Goal: Information Seeking & Learning: Check status

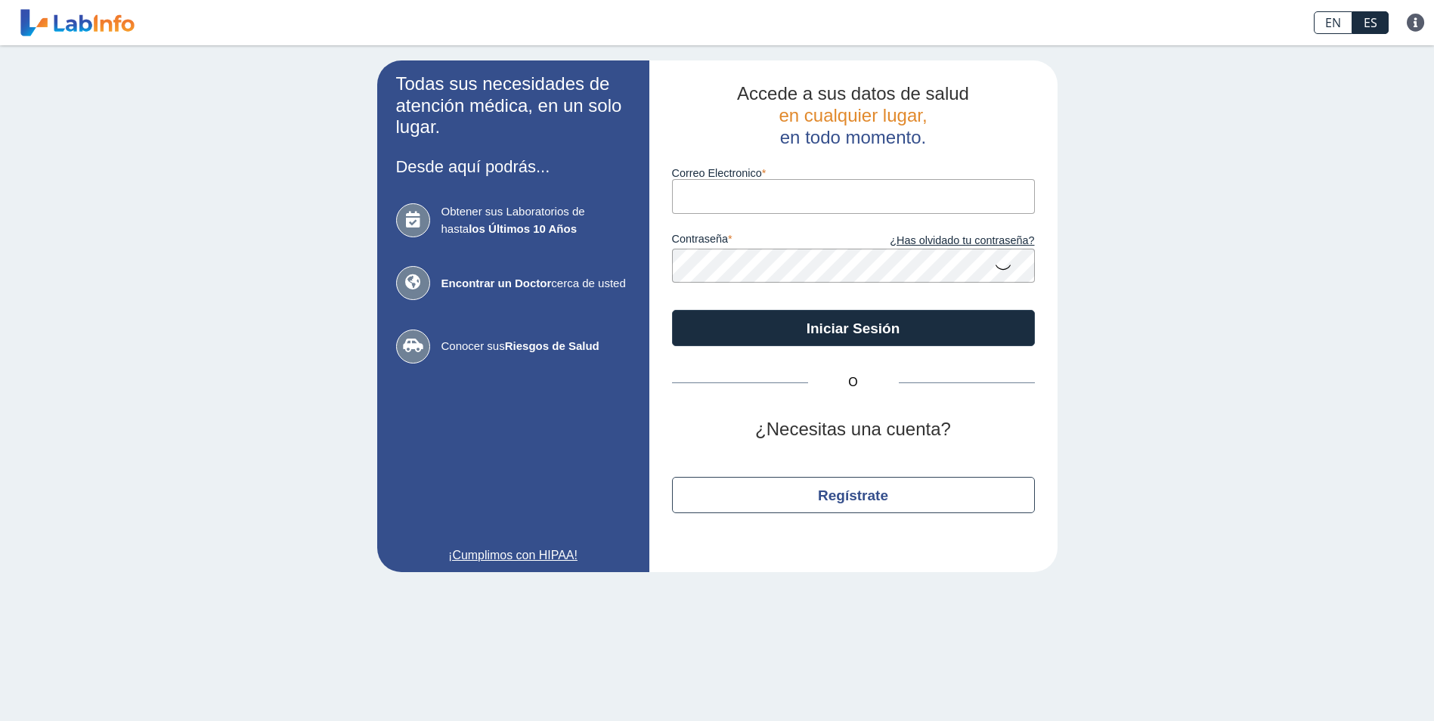
type input "[EMAIL_ADDRESS][DOMAIN_NAME]"
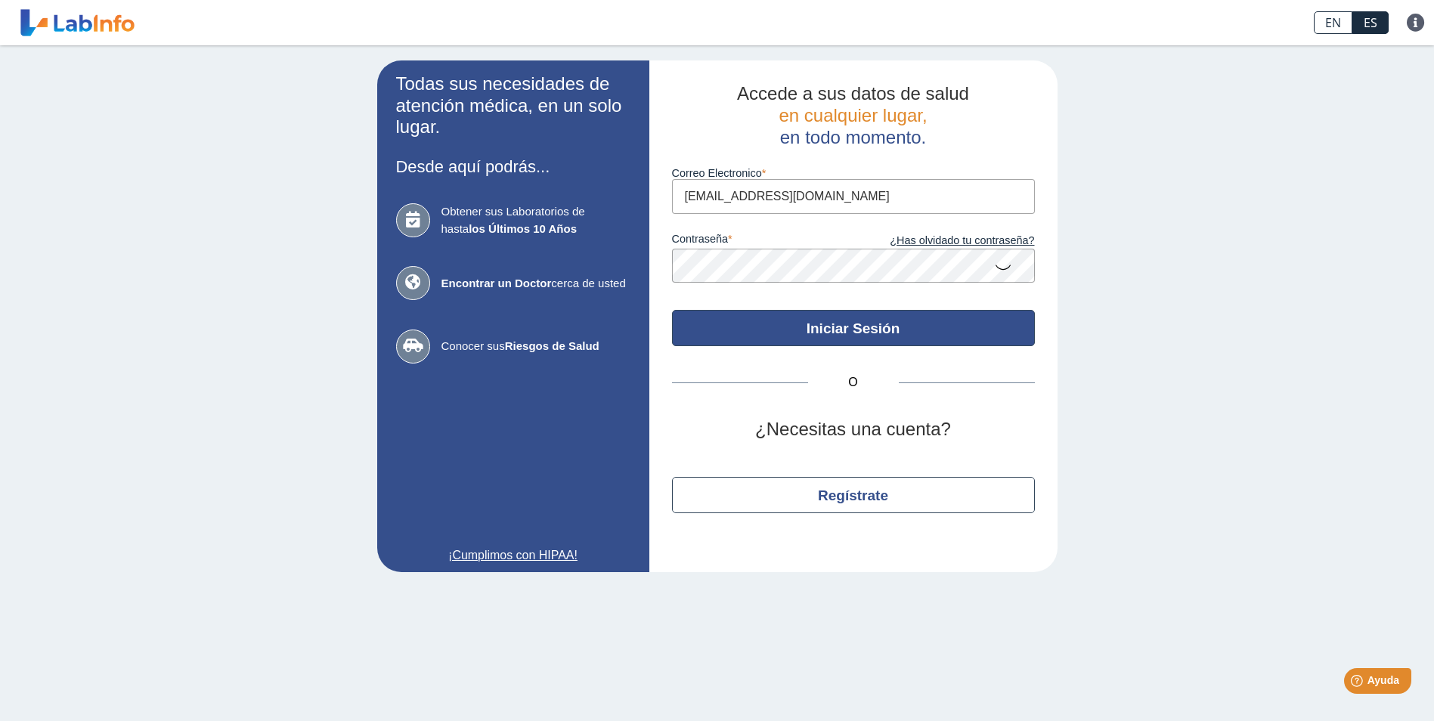
click at [825, 327] on button "Iniciar Sesión" at bounding box center [853, 328] width 363 height 36
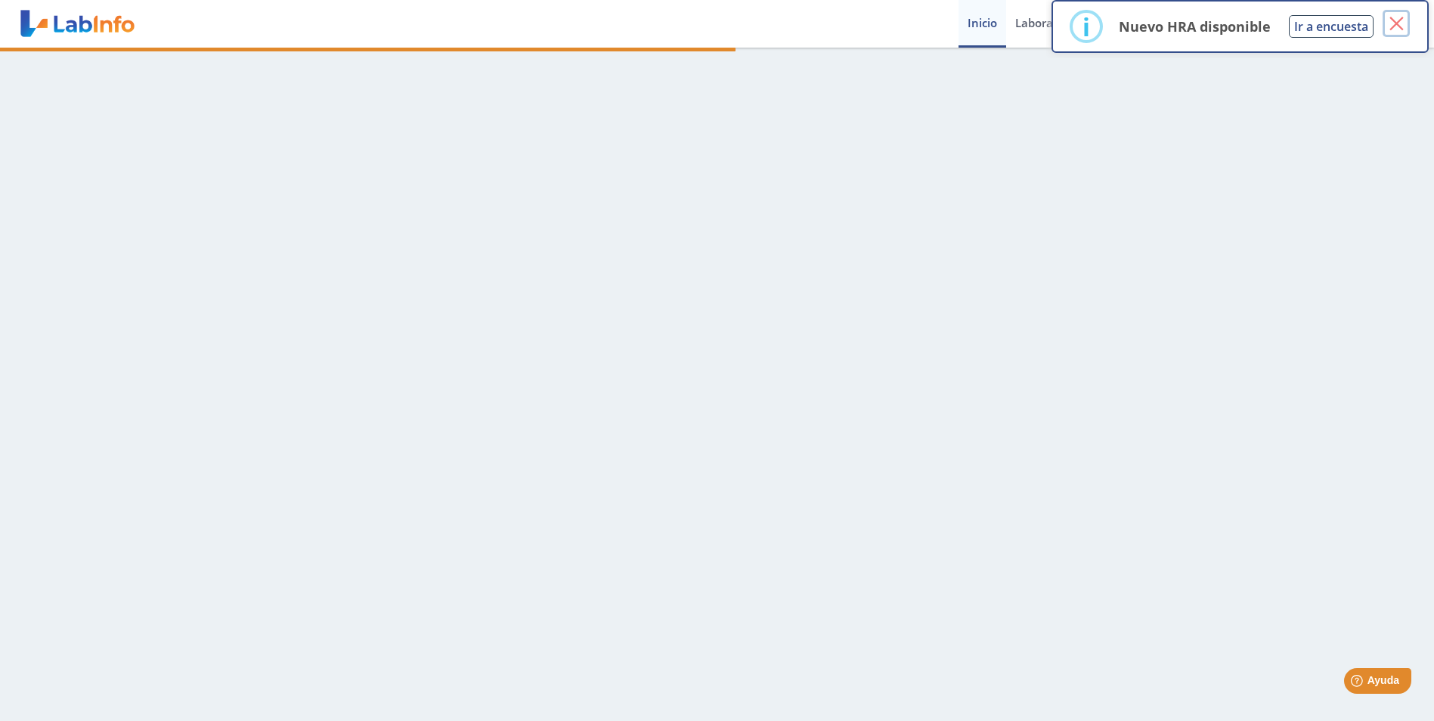
click at [1401, 29] on button "×" at bounding box center [1395, 23] width 27 height 27
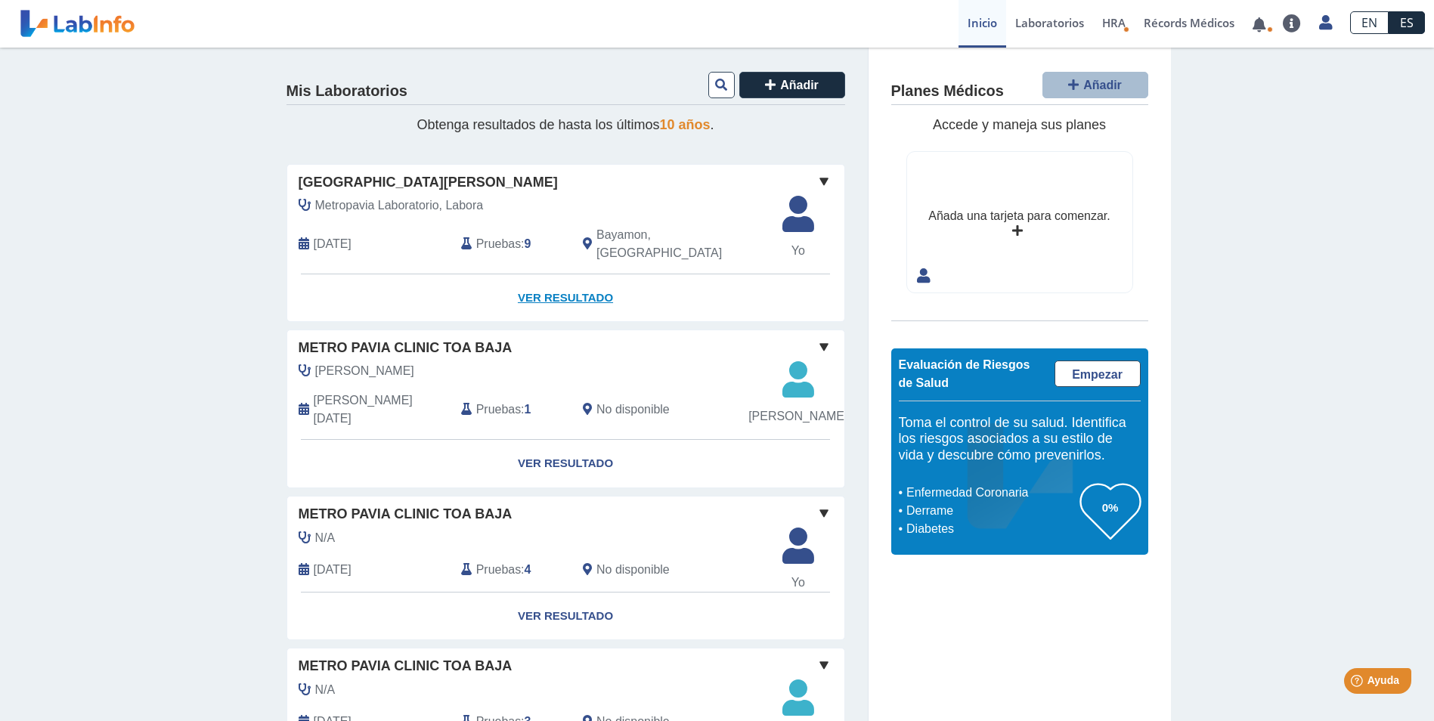
click at [550, 280] on link "Ver Resultado" at bounding box center [565, 298] width 557 height 48
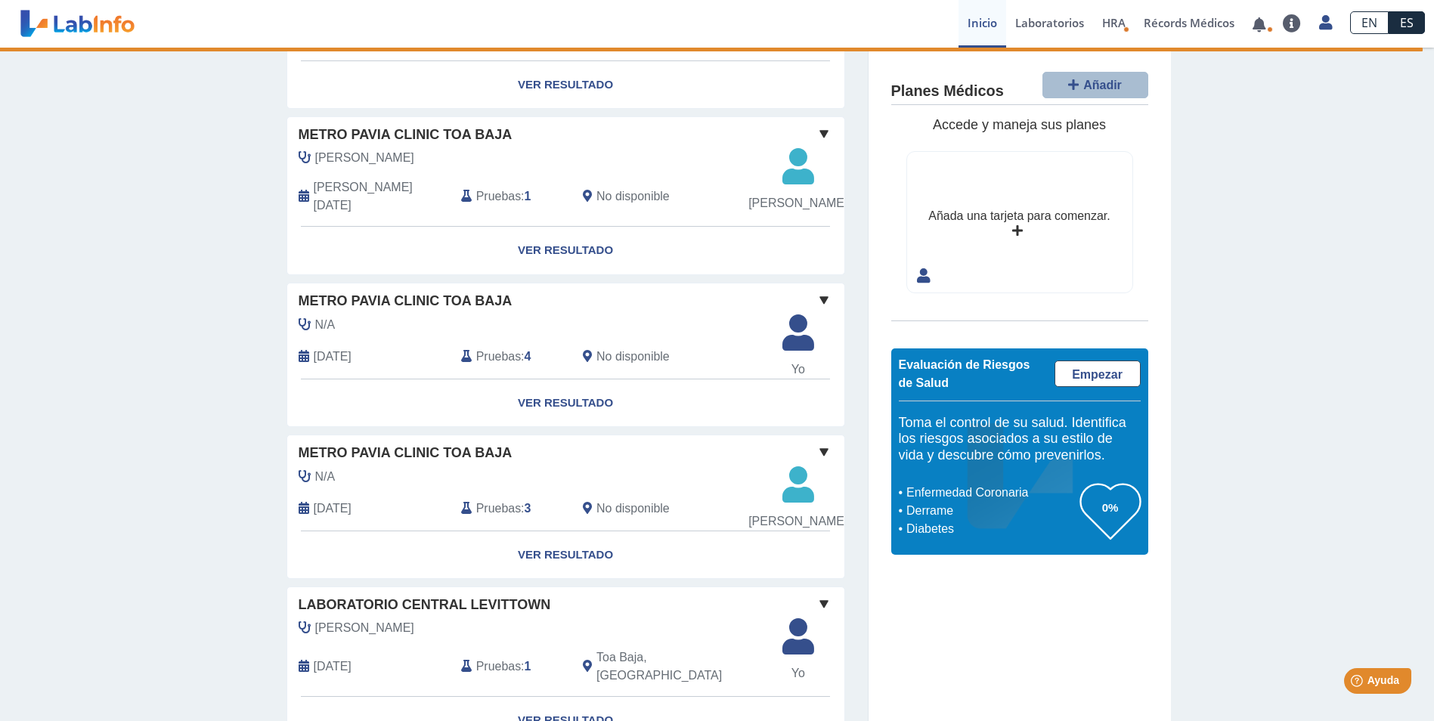
scroll to position [20, 0]
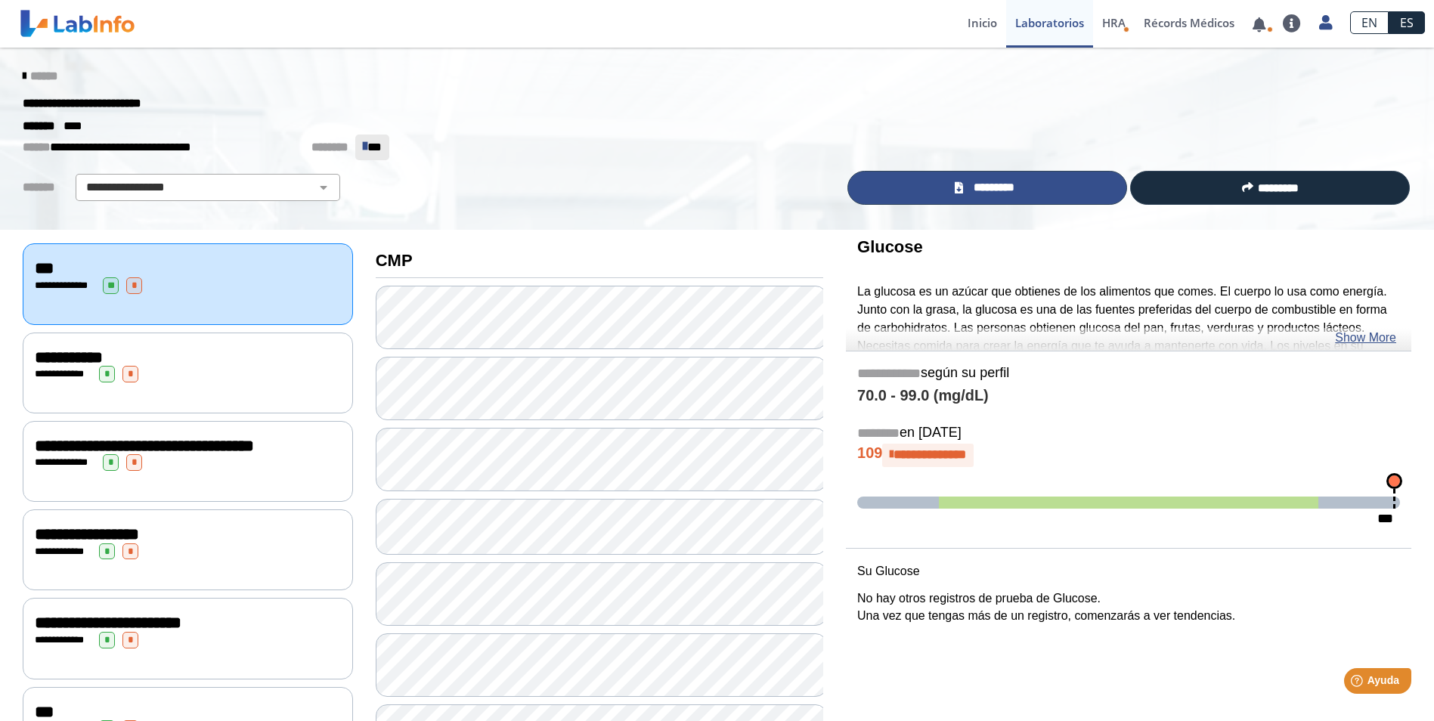
click at [997, 190] on span "*********" at bounding box center [994, 187] width 52 height 17
click at [983, 184] on span "*********" at bounding box center [994, 187] width 52 height 17
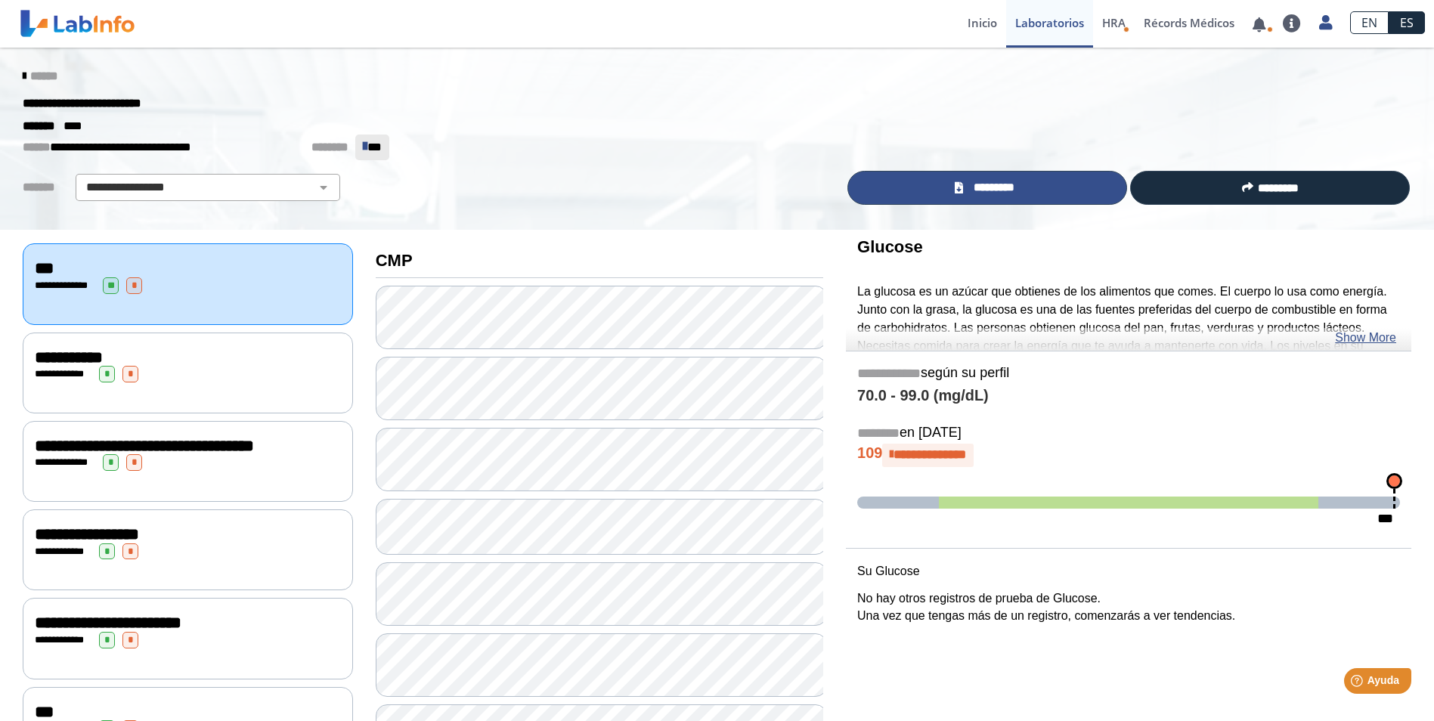
click at [983, 184] on span "*********" at bounding box center [994, 187] width 52 height 17
click at [1364, 339] on link "Show More" at bounding box center [1365, 338] width 61 height 18
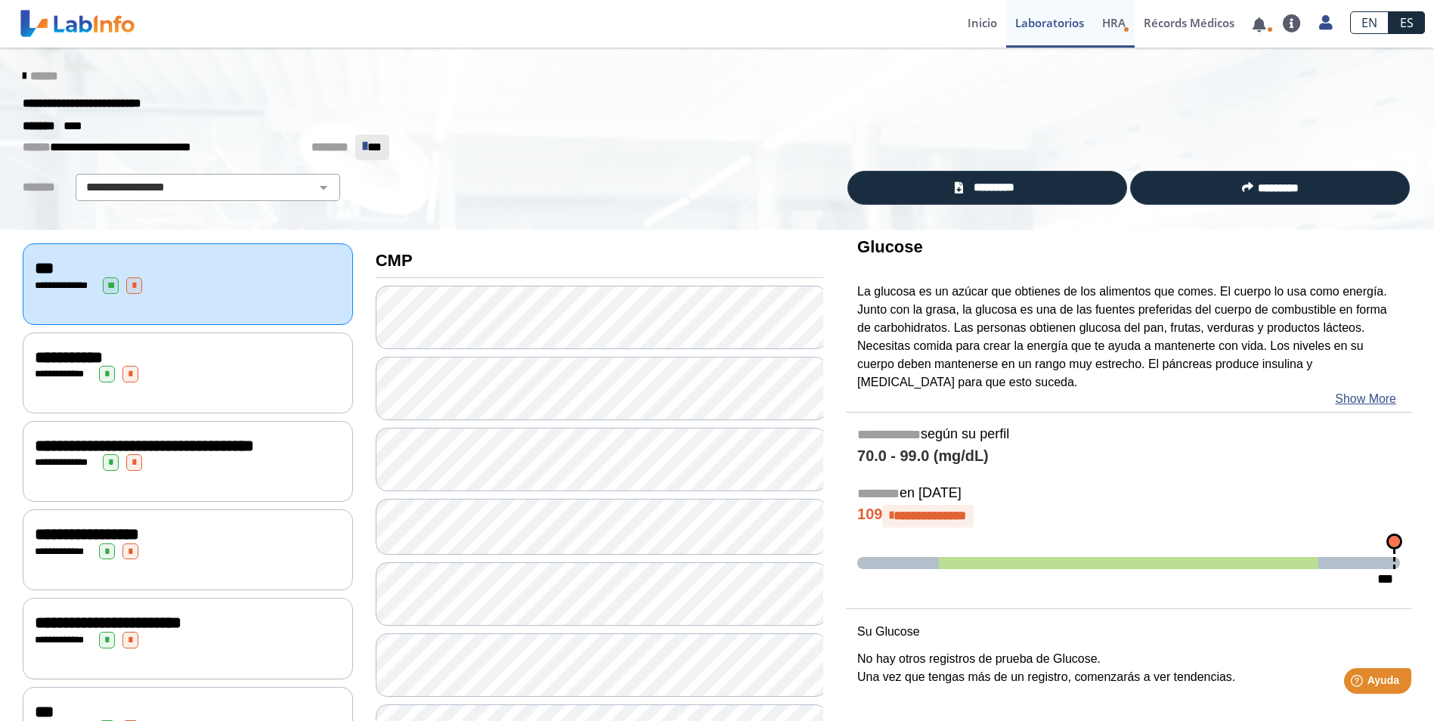
click at [1124, 33] on link "HRA Evaluación de Riesgos de Salud" at bounding box center [1114, 24] width 42 height 48
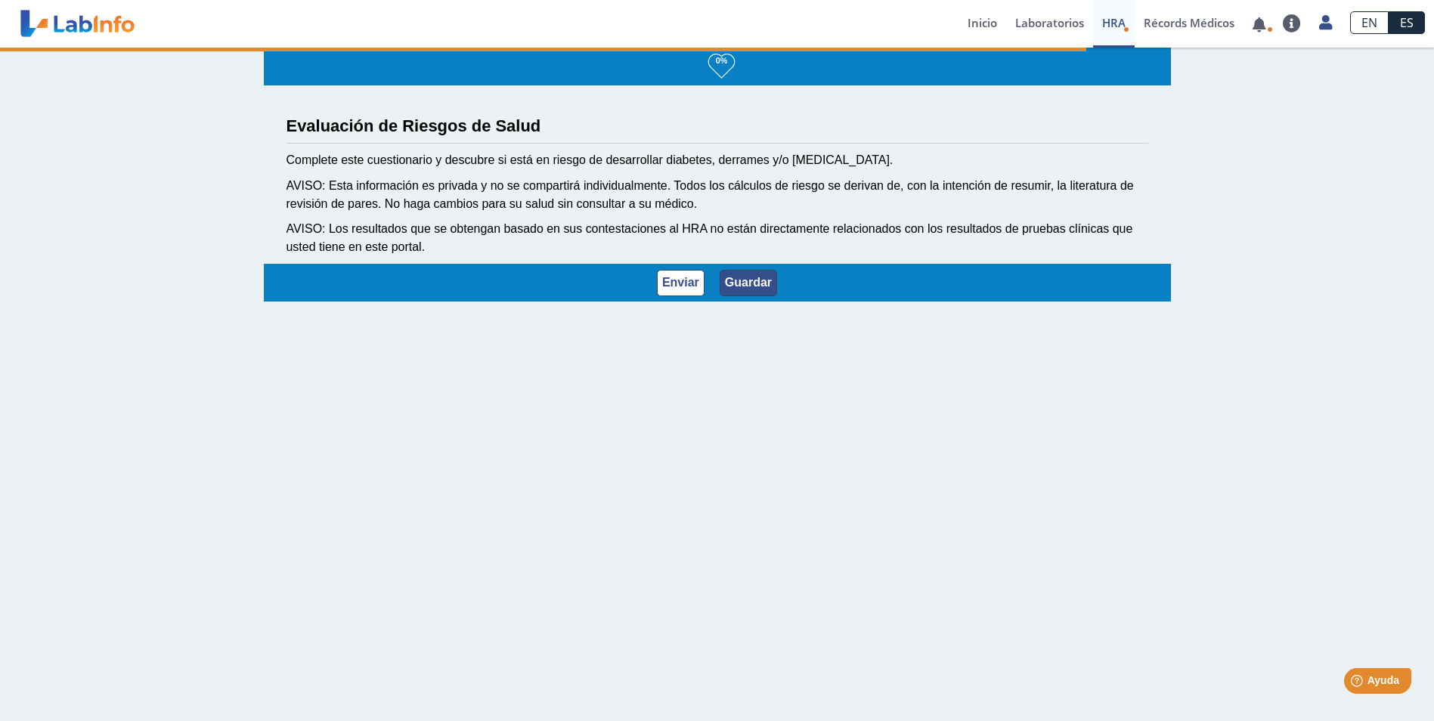
click at [746, 289] on button "Guardar" at bounding box center [748, 283] width 57 height 26
select select "3: 229"
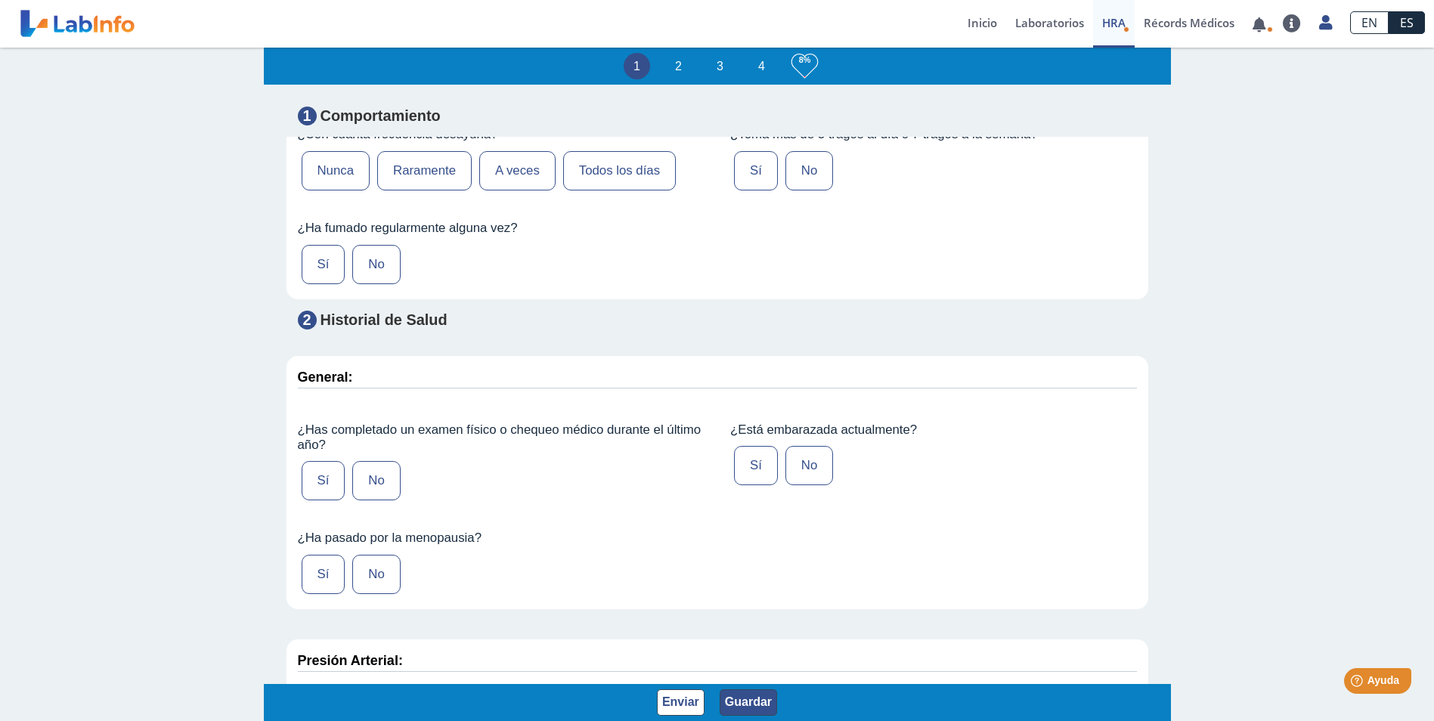
scroll to position [1285, 0]
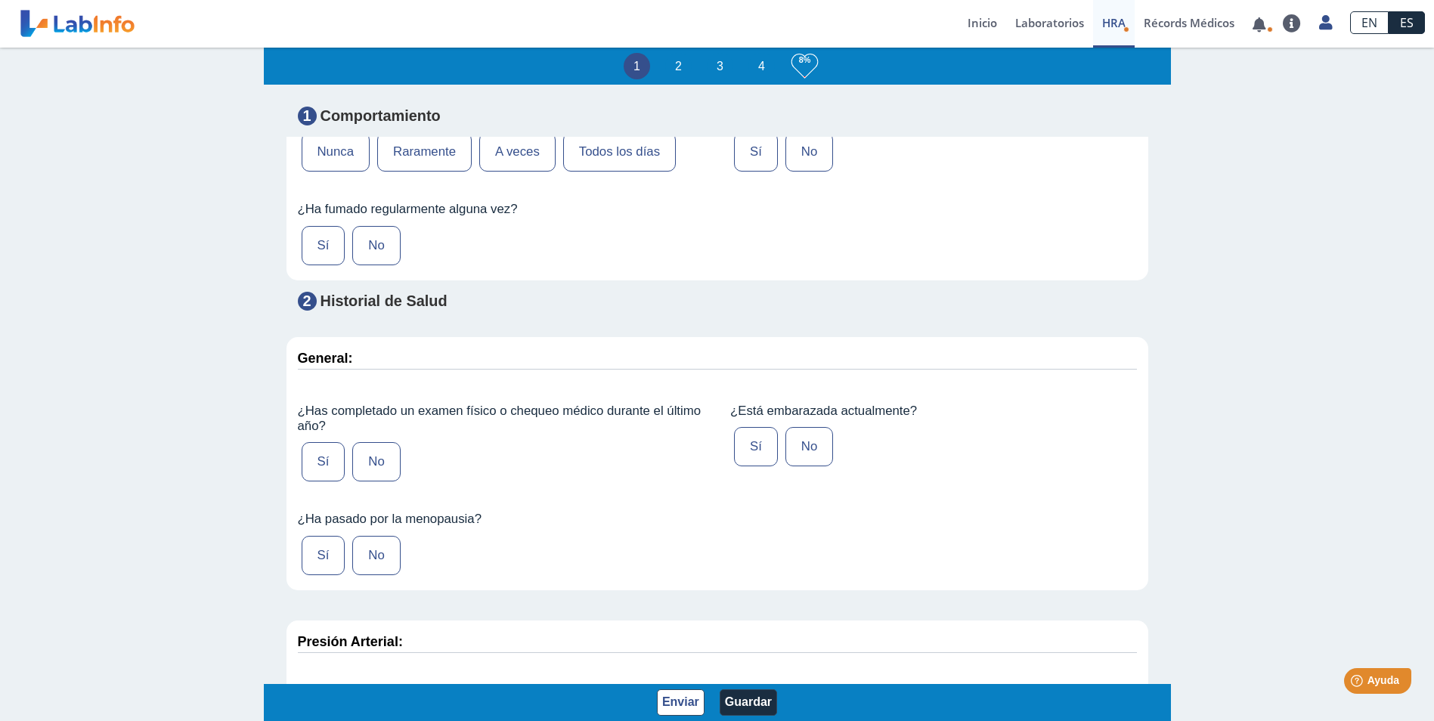
click at [790, 444] on label "No" at bounding box center [809, 446] width 48 height 39
click at [0, 0] on input "No" at bounding box center [0, 0] width 0 height 0
click at [327, 465] on label "Sí" at bounding box center [324, 461] width 44 height 39
click at [0, 0] on input "Sí" at bounding box center [0, 0] width 0 height 0
click at [316, 552] on label "Sí" at bounding box center [324, 555] width 44 height 39
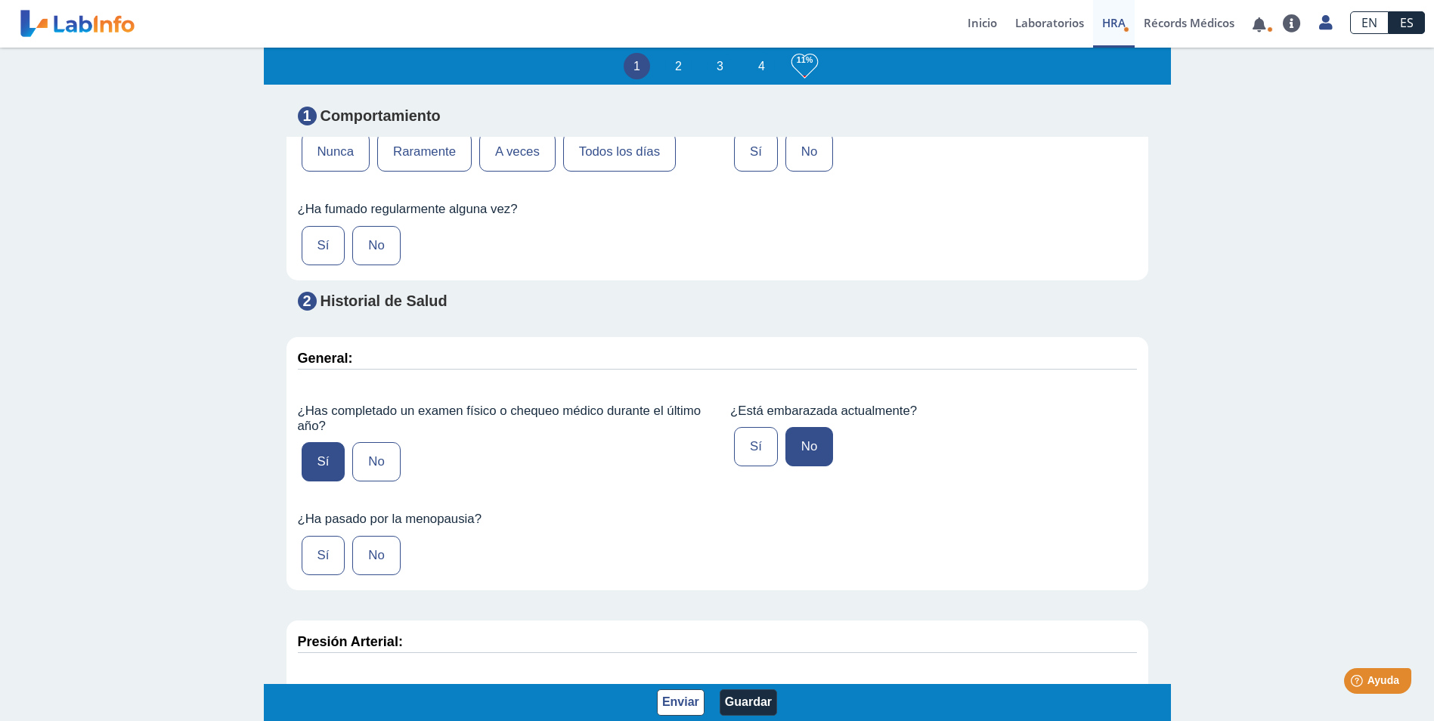
click at [0, 0] on input "Sí" at bounding box center [0, 0] width 0 height 0
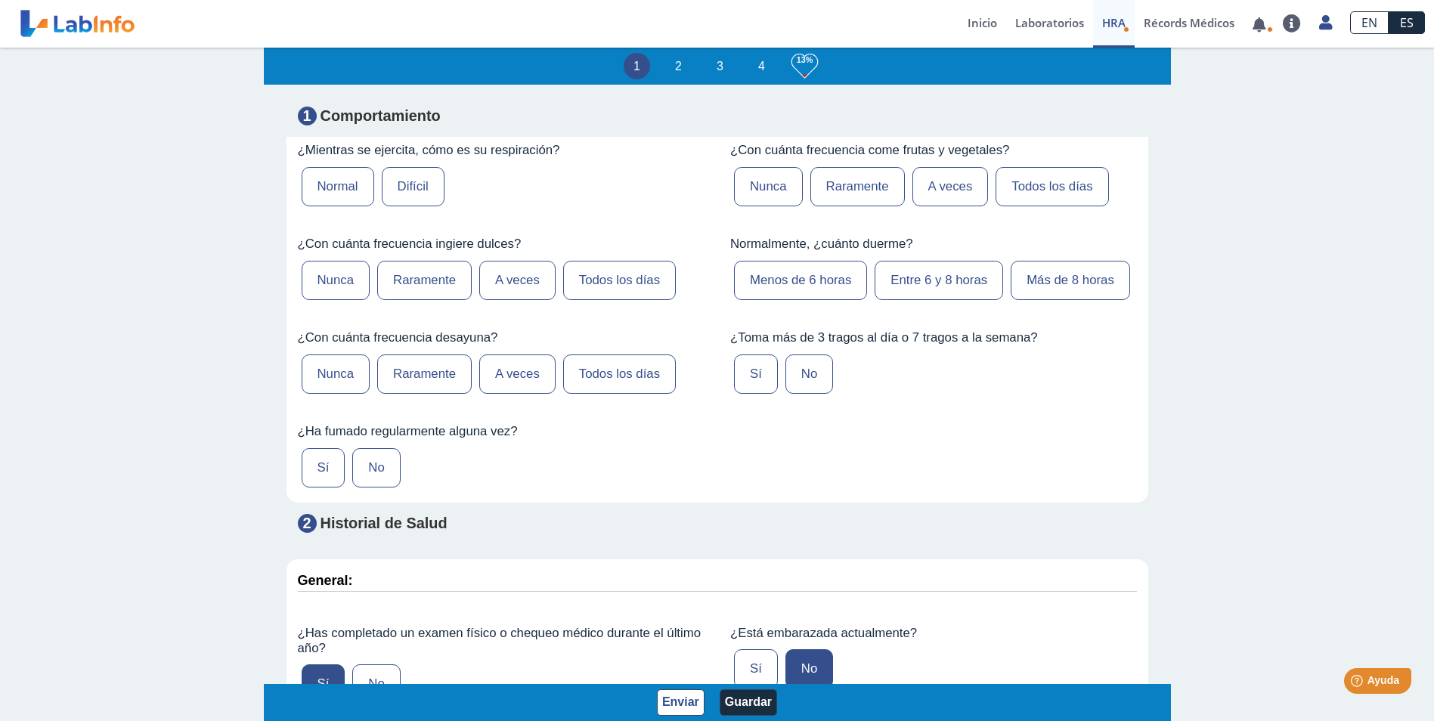
scroll to position [1058, 0]
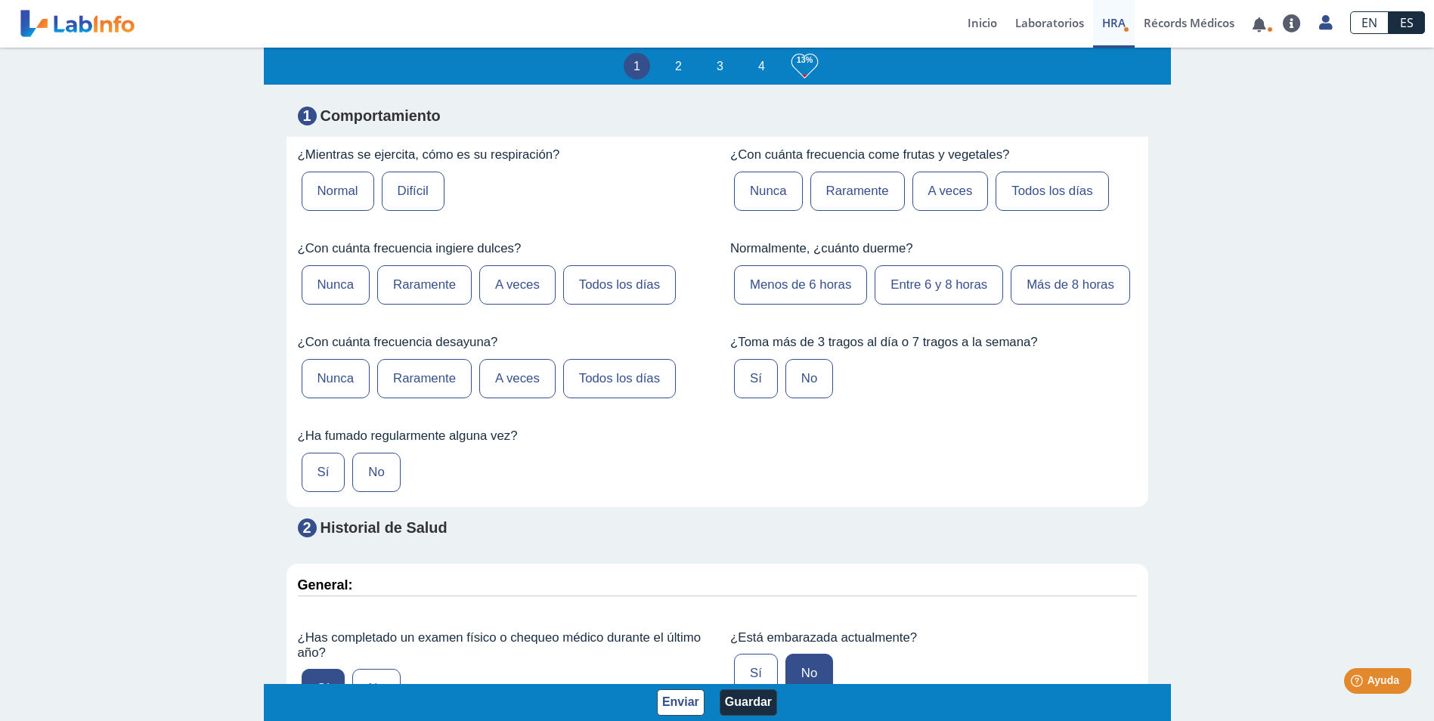
click at [383, 481] on label "No" at bounding box center [376, 472] width 48 height 39
click at [0, 0] on input "No" at bounding box center [0, 0] width 0 height 0
click at [605, 375] on label "Todos los días" at bounding box center [619, 378] width 113 height 39
click at [0, 0] on input "Todos los días" at bounding box center [0, 0] width 0 height 0
click at [513, 286] on label "A veces" at bounding box center [517, 284] width 76 height 39
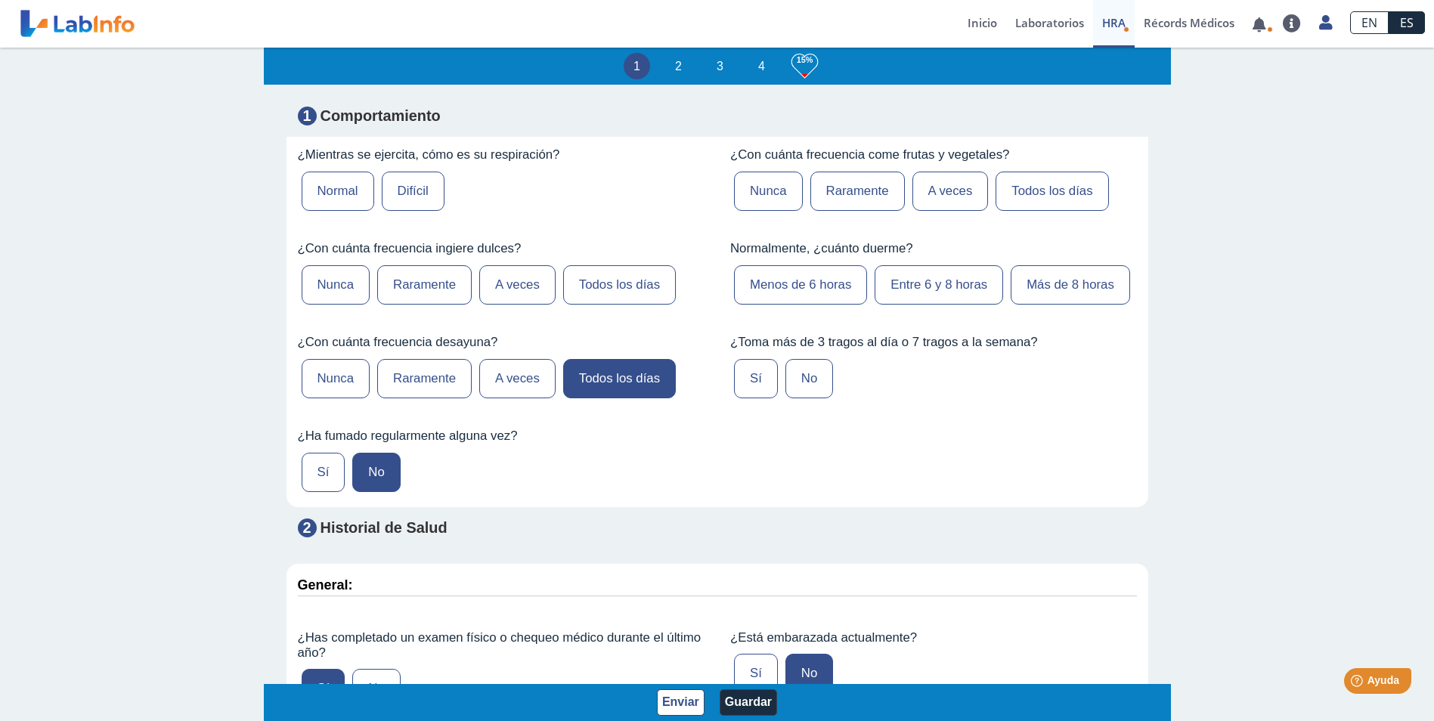
click at [0, 0] on input "A veces" at bounding box center [0, 0] width 0 height 0
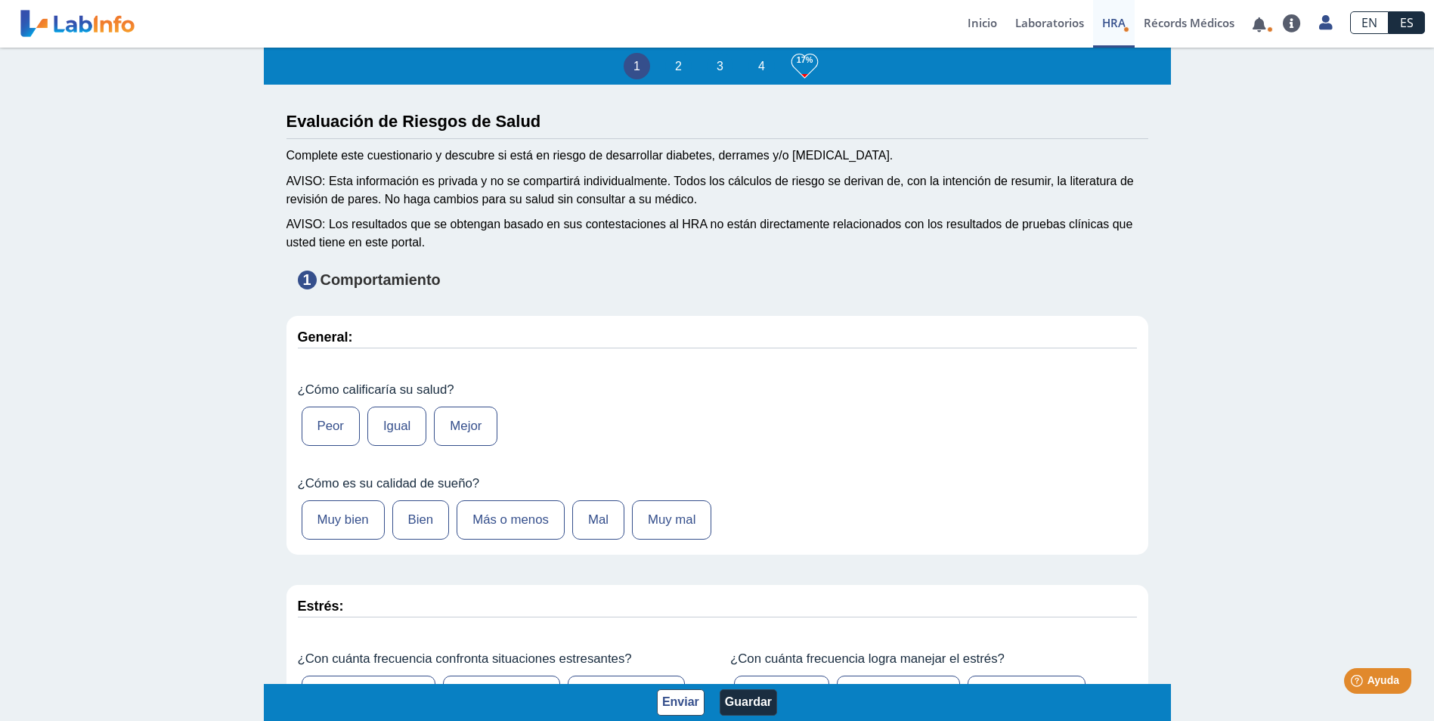
scroll to position [0, 0]
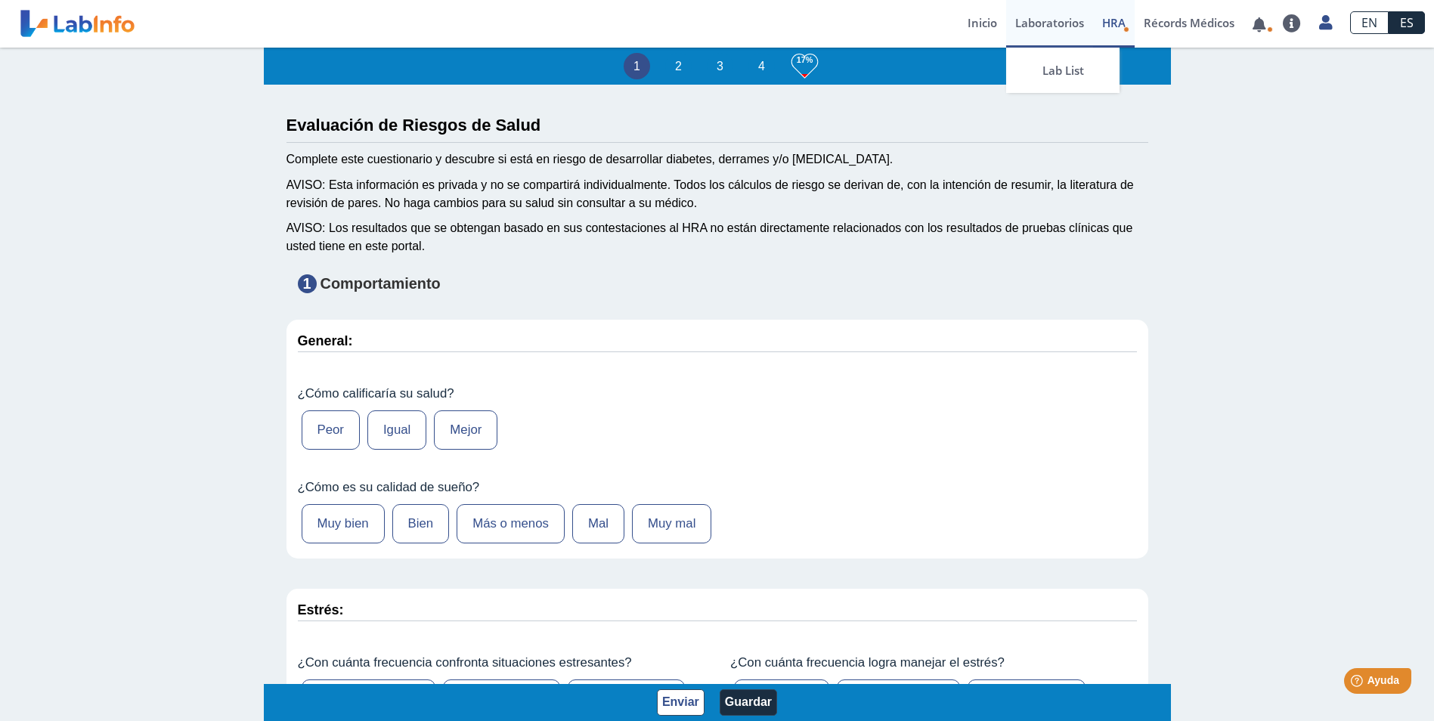
click at [1052, 28] on link "Laboratorios" at bounding box center [1049, 24] width 87 height 48
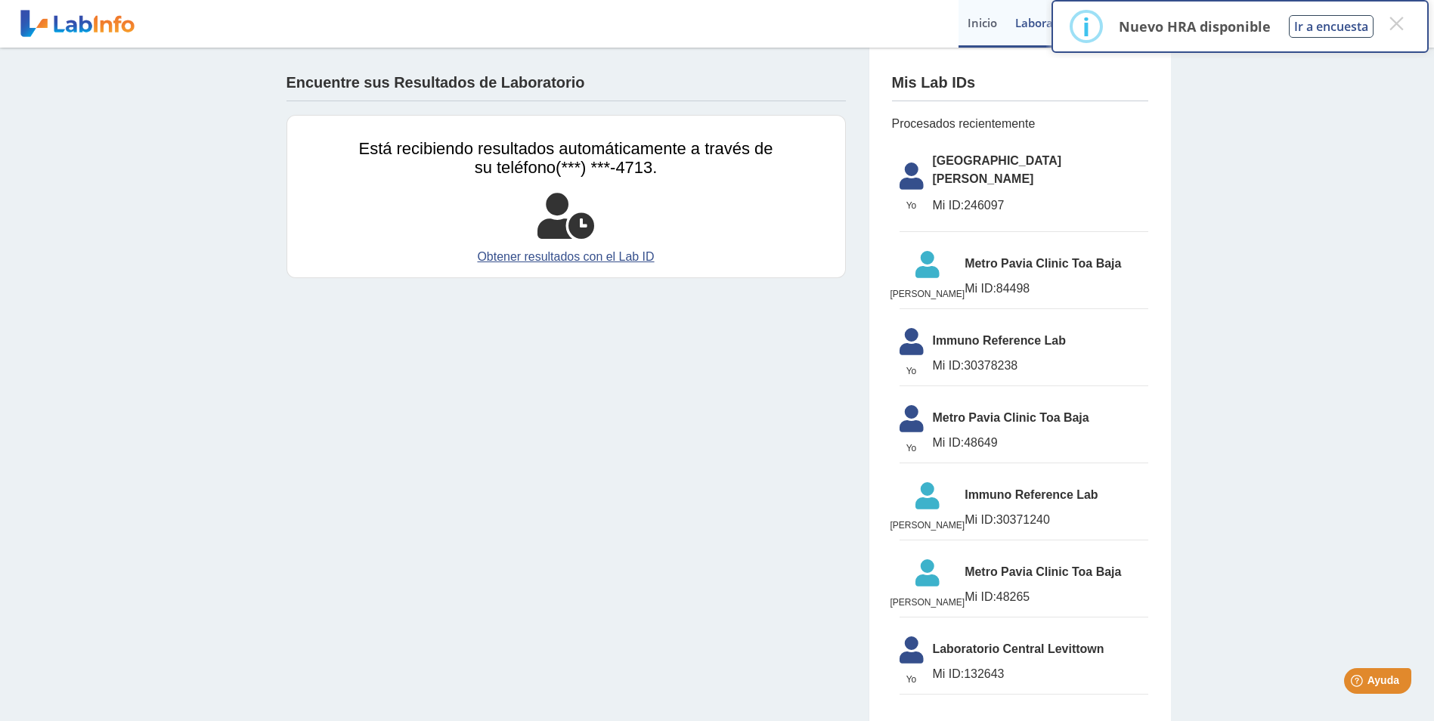
click at [989, 33] on link "Inicio" at bounding box center [982, 24] width 48 height 48
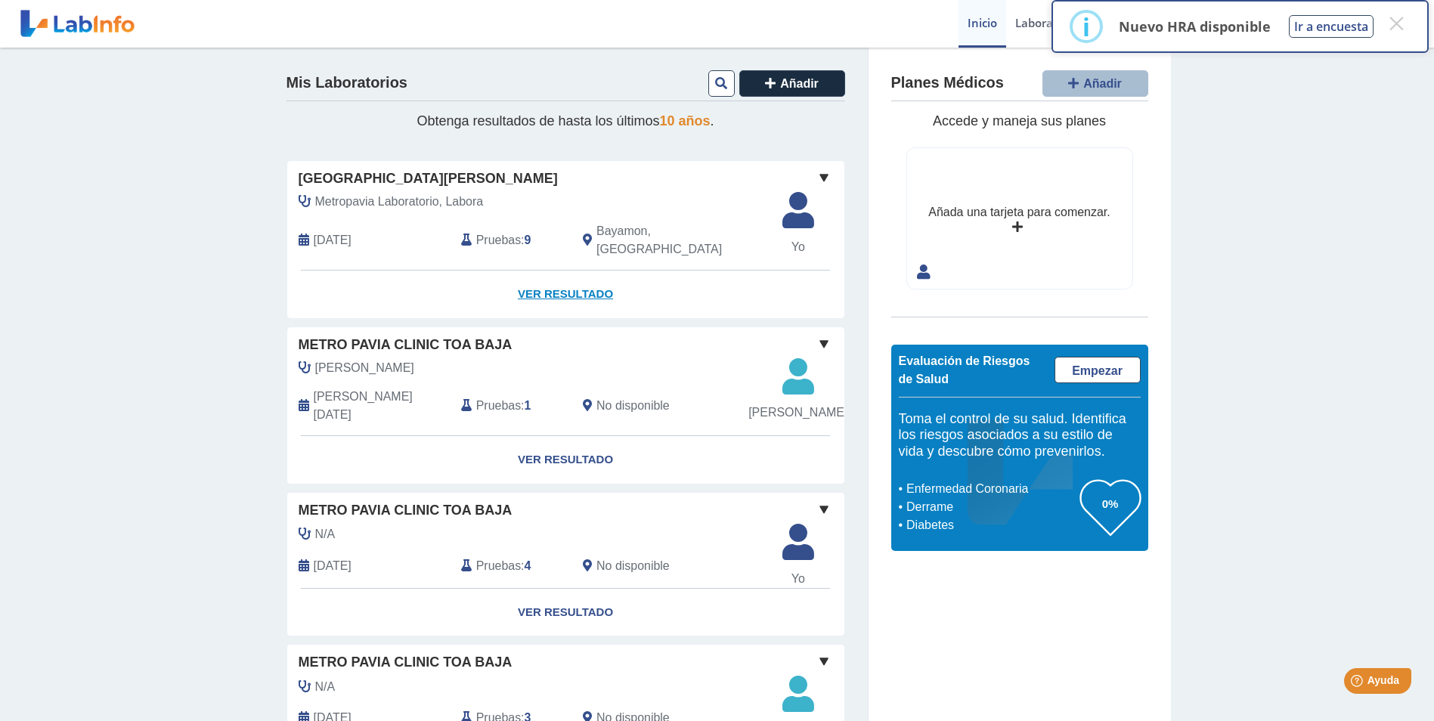
click at [561, 283] on link "Ver Resultado" at bounding box center [565, 295] width 557 height 48
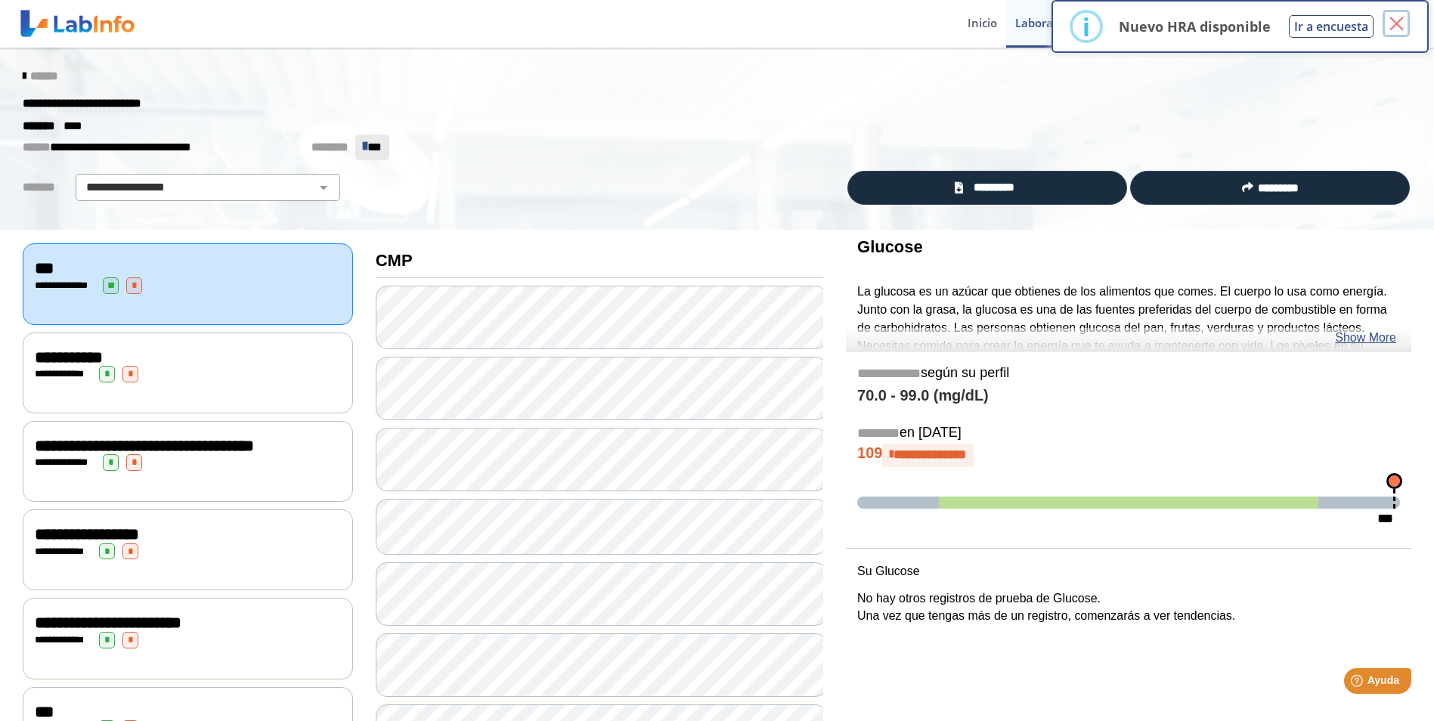
click at [1401, 20] on button "×" at bounding box center [1395, 23] width 27 height 27
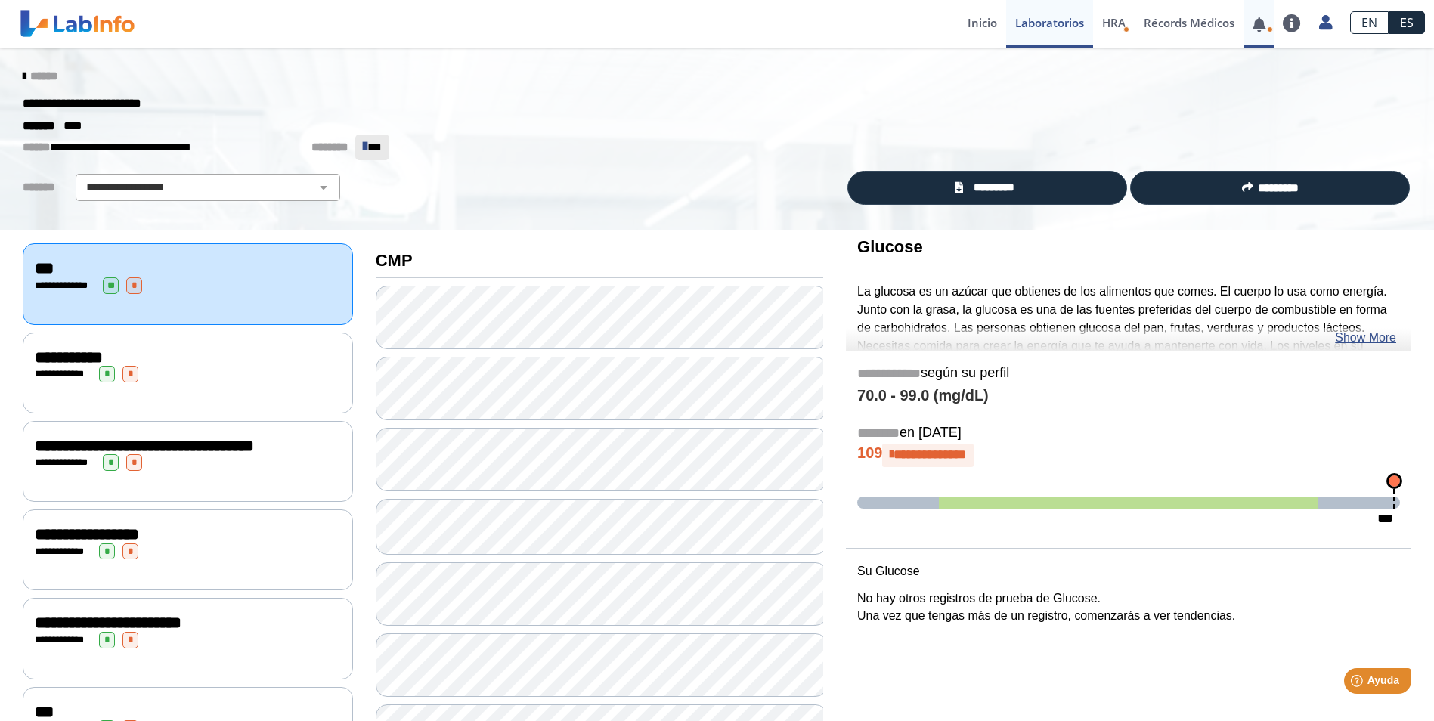
click at [1259, 27] on link at bounding box center [1258, 24] width 31 height 11
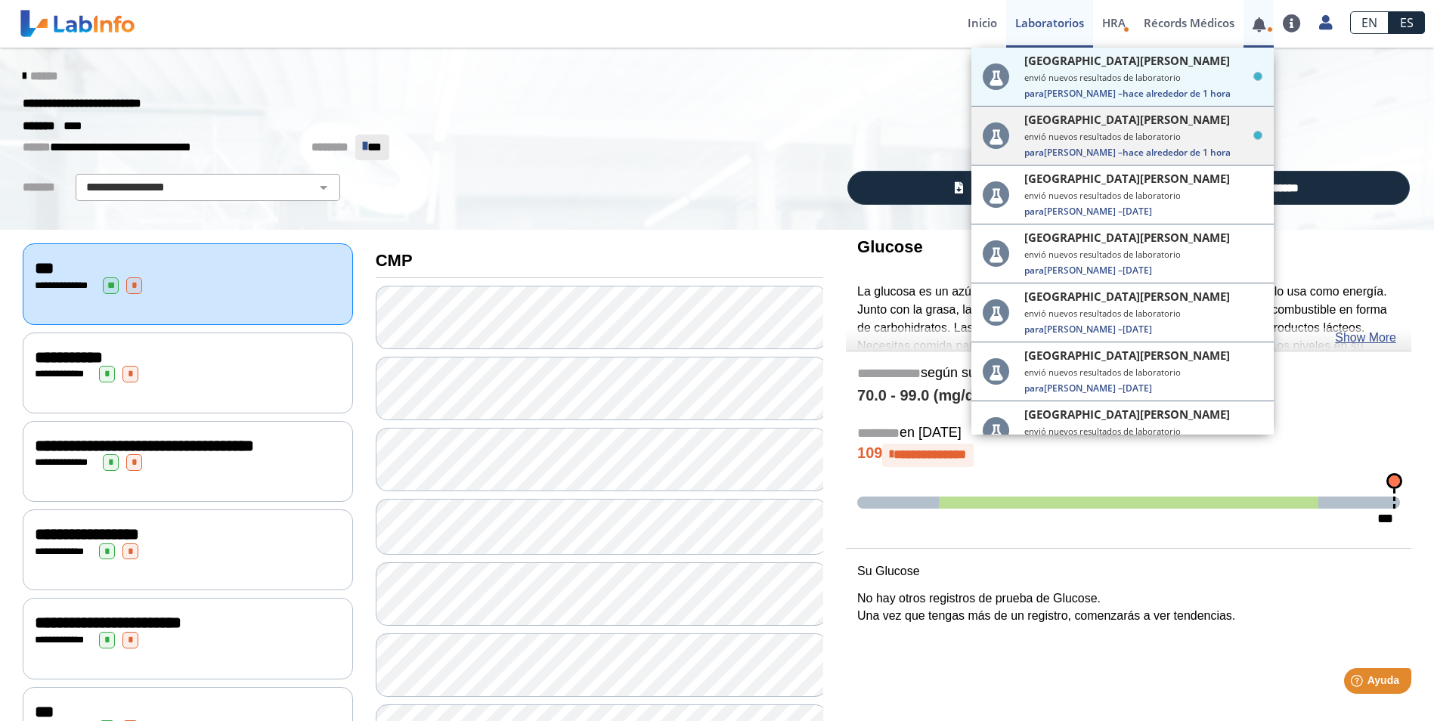
click at [1197, 128] on div "Metro [PERSON_NAME] Clinic Bayamon envió nuevos resultados de laboratorio Para …" at bounding box center [1143, 135] width 238 height 47
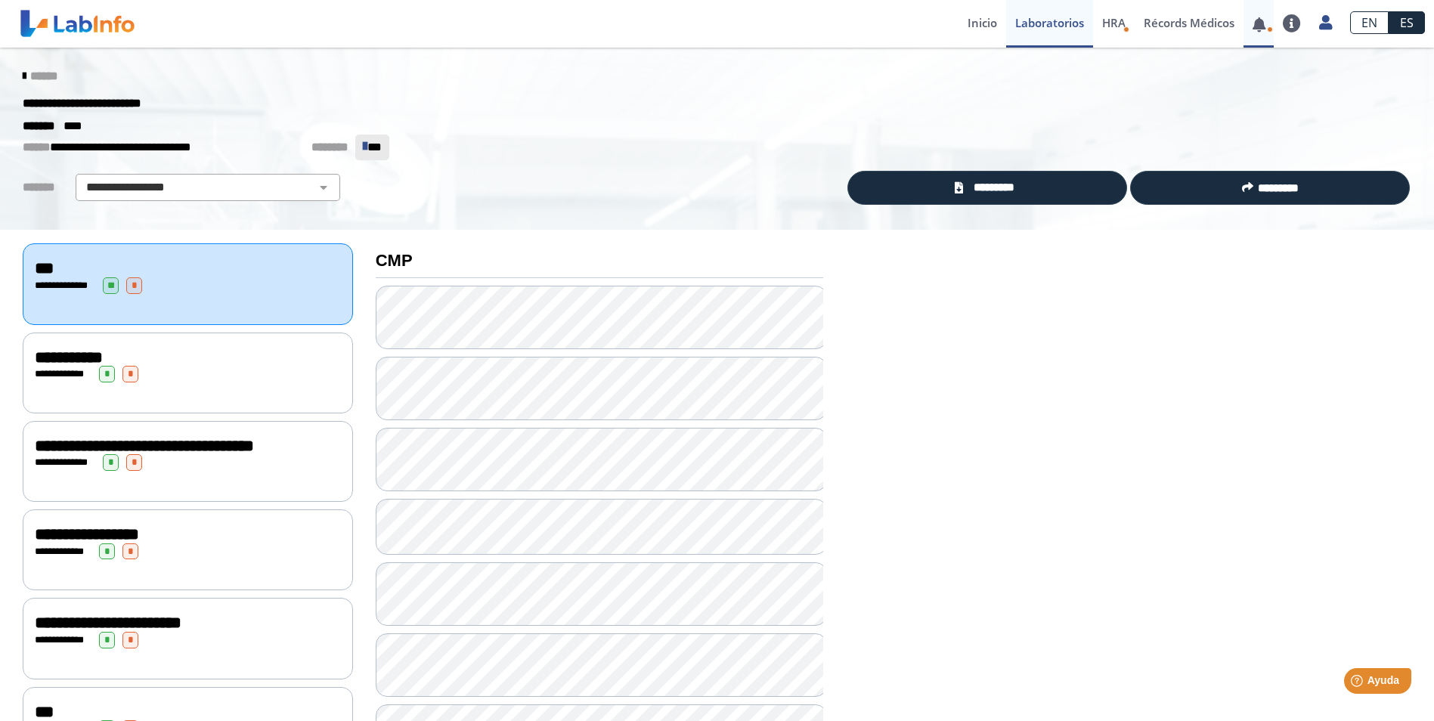
click at [1263, 29] on link at bounding box center [1258, 24] width 31 height 11
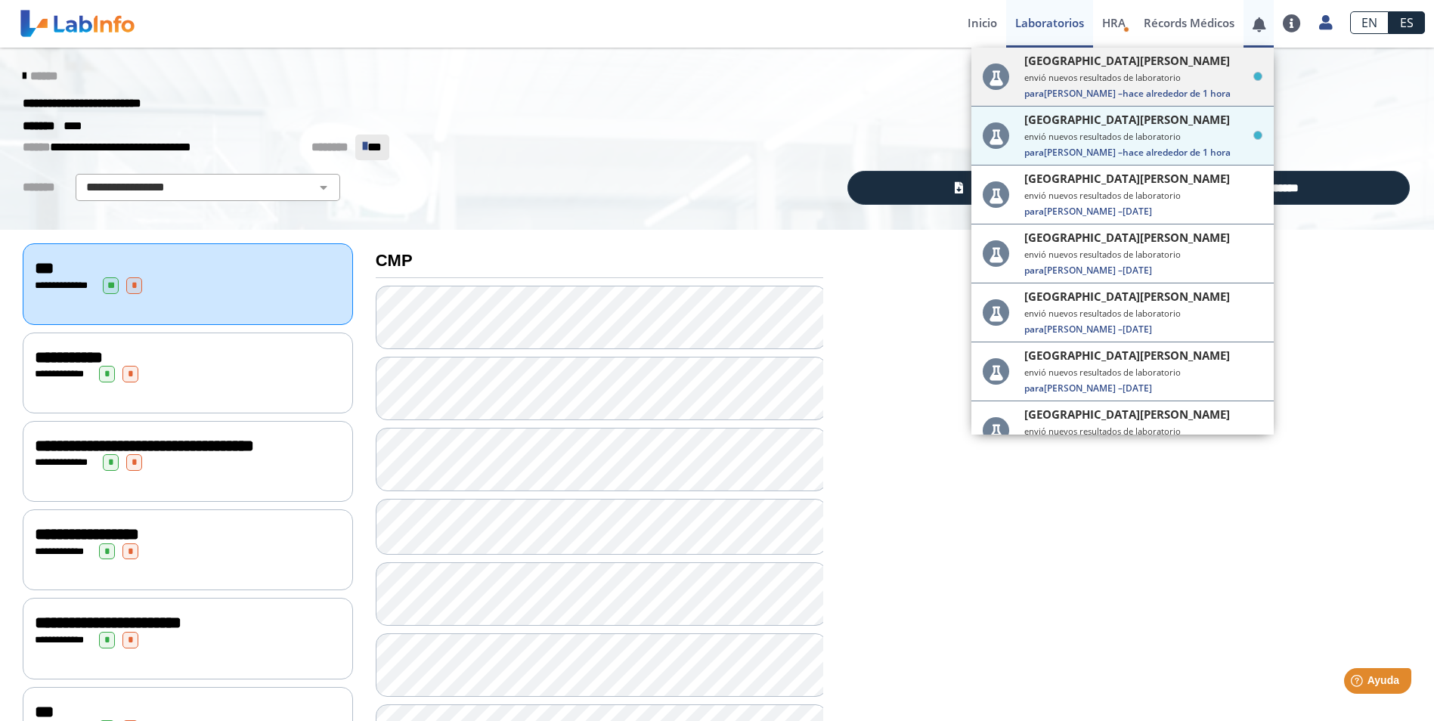
click at [1206, 79] on small "envió nuevos resultados de laboratorio" at bounding box center [1143, 77] width 238 height 11
click at [1131, 70] on div "Metro [PERSON_NAME] Clinic Bayamon envió nuevos resultados de laboratorio Para …" at bounding box center [1143, 76] width 238 height 47
click at [1149, 144] on div "Metro [PERSON_NAME] Clinic Bayamon envió nuevos resultados de laboratorio Para …" at bounding box center [1143, 135] width 238 height 47
click at [1162, 145] on div "Metro [PERSON_NAME] Clinic Bayamon envió nuevos resultados de laboratorio Para …" at bounding box center [1143, 135] width 238 height 47
click at [673, 135] on p "**********" at bounding box center [706, 148] width 1366 height 26
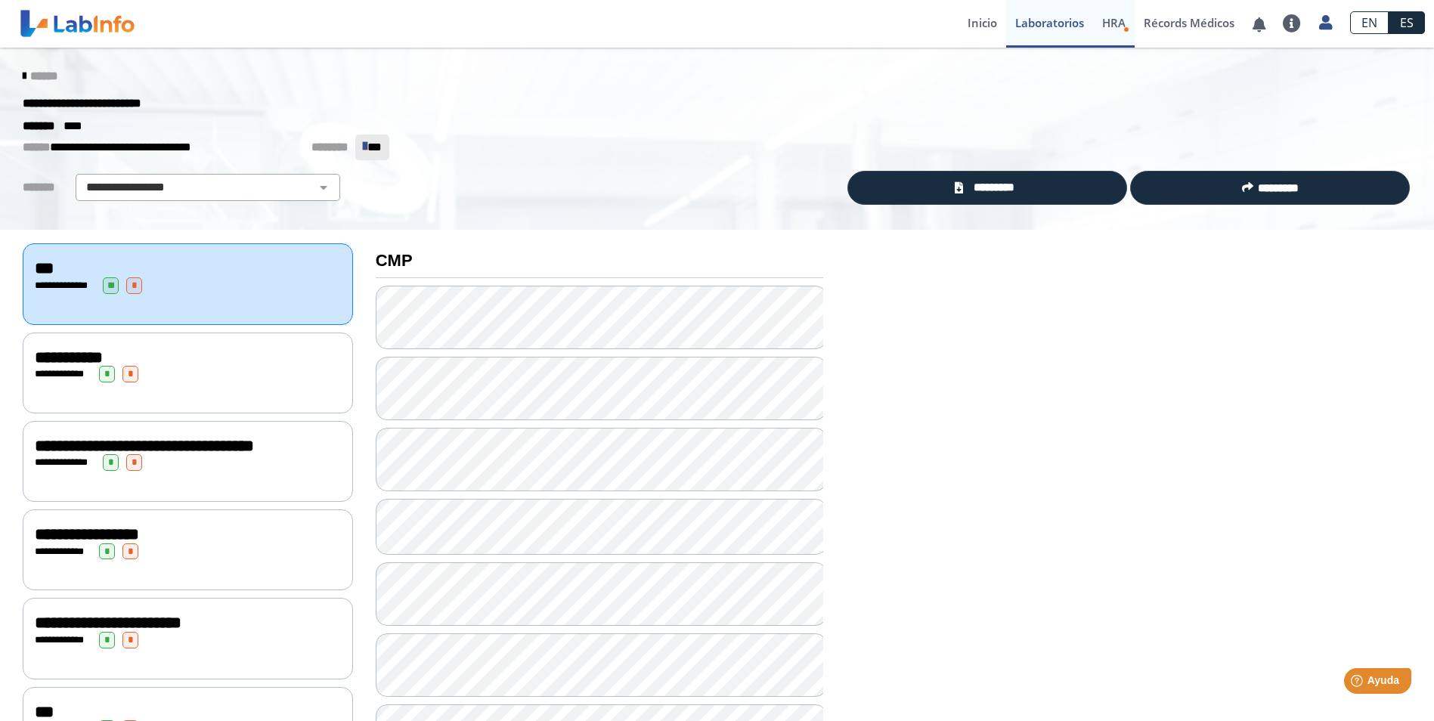
click at [1127, 27] on icon "Health Risk Assessment" at bounding box center [1126, 29] width 6 height 6
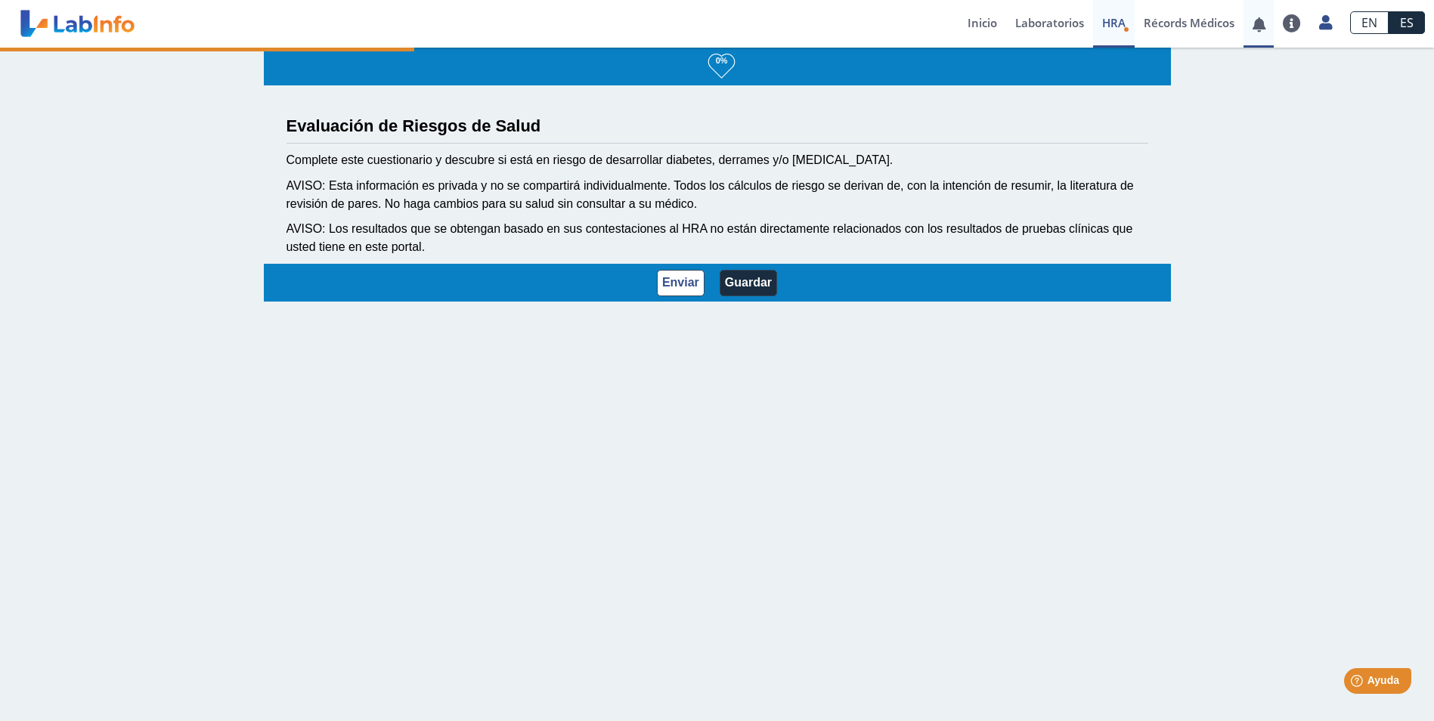
click at [1268, 26] on icon at bounding box center [1270, 29] width 6 height 6
click at [1259, 33] on span at bounding box center [1258, 24] width 31 height 48
click at [1260, 20] on link at bounding box center [1258, 24] width 31 height 11
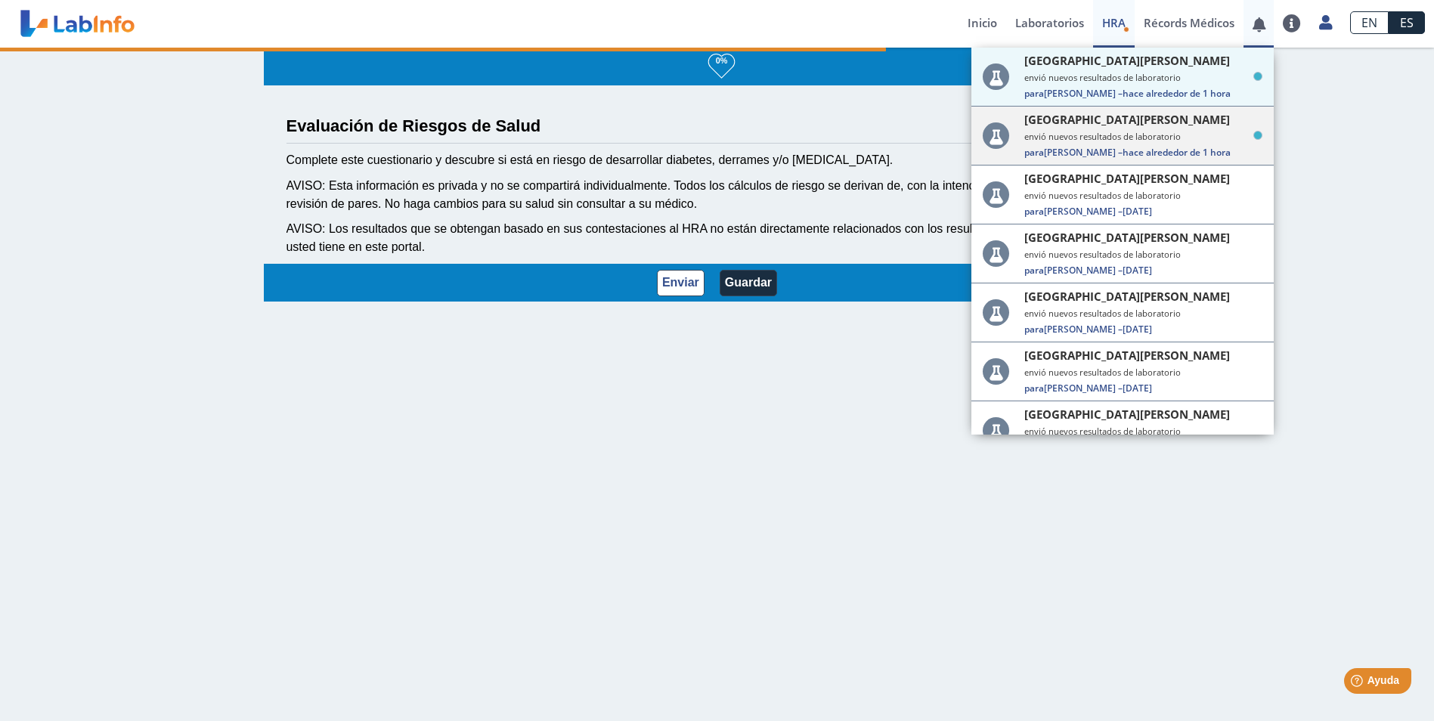
select select "3: 229"
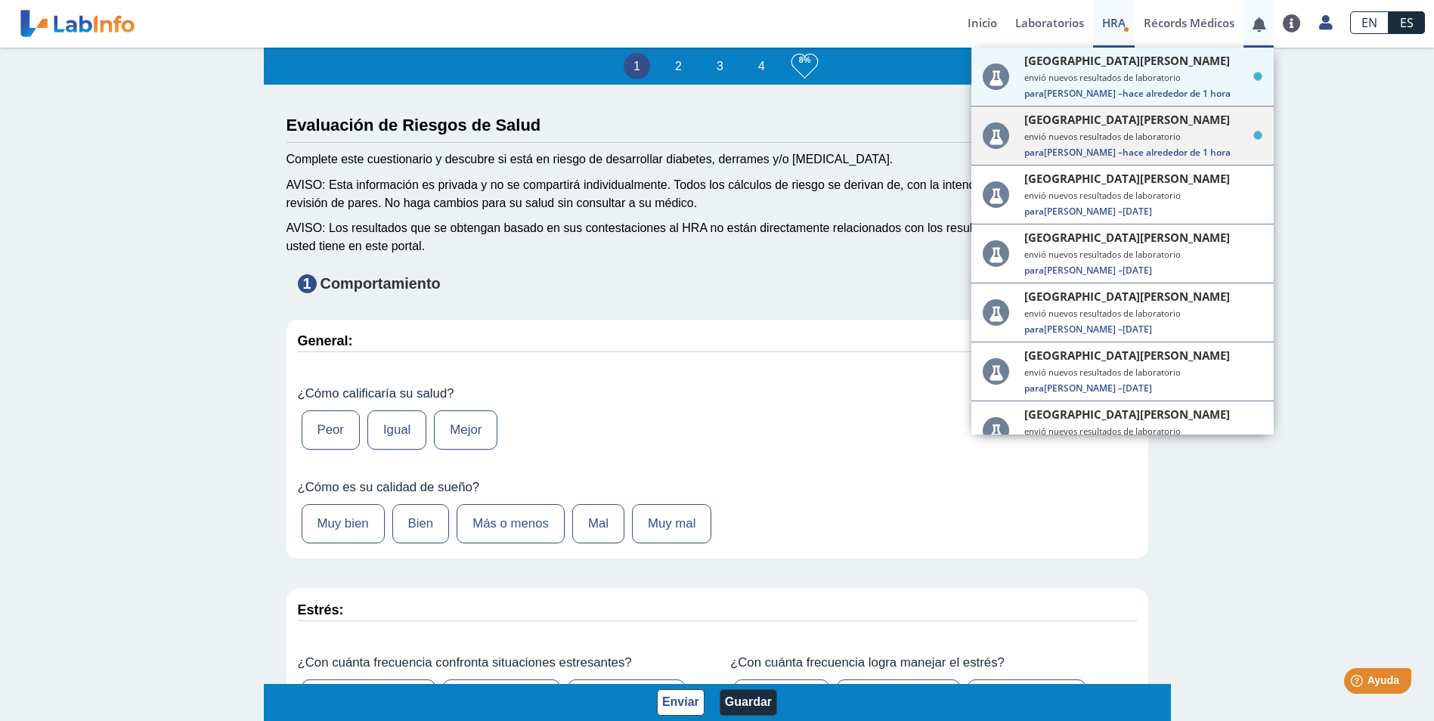
click at [1178, 123] on span "[GEOGRAPHIC_DATA][PERSON_NAME]" at bounding box center [1127, 119] width 206 height 15
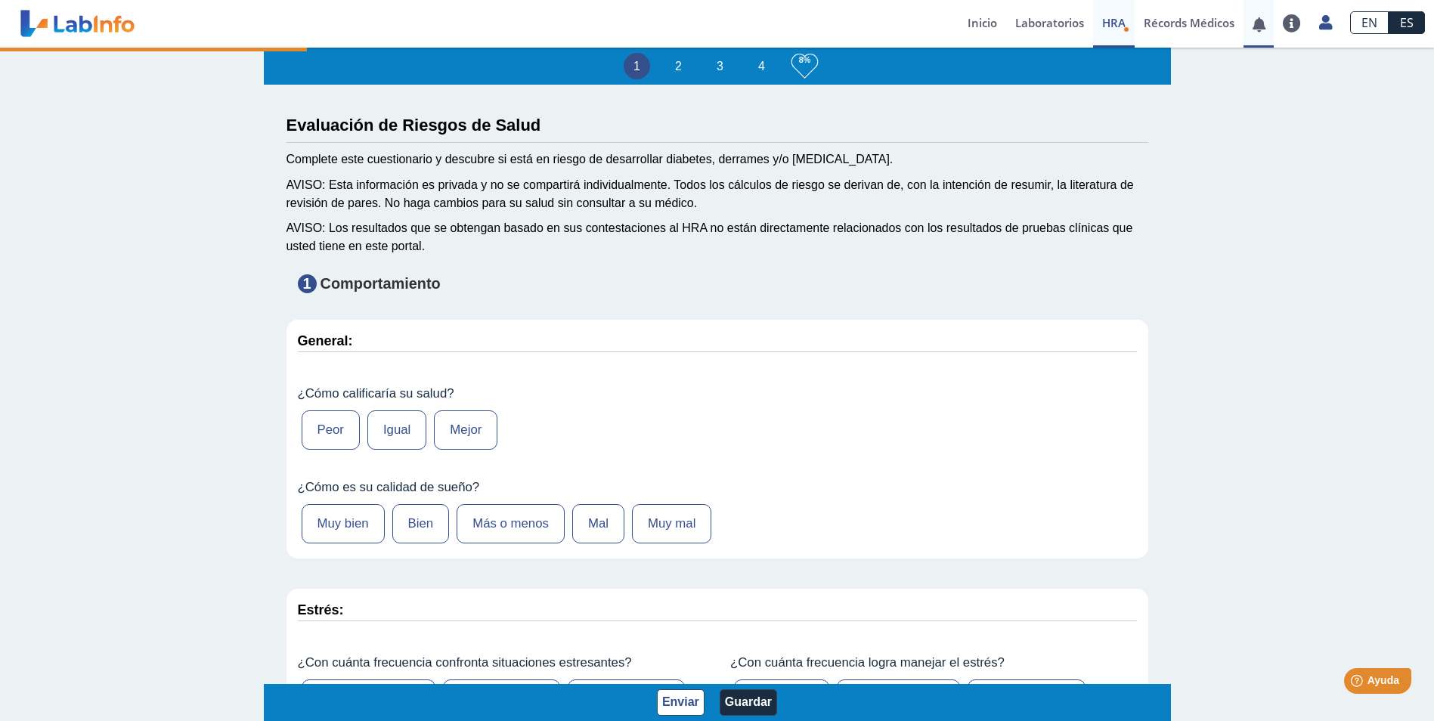
click at [1268, 17] on span at bounding box center [1258, 24] width 31 height 48
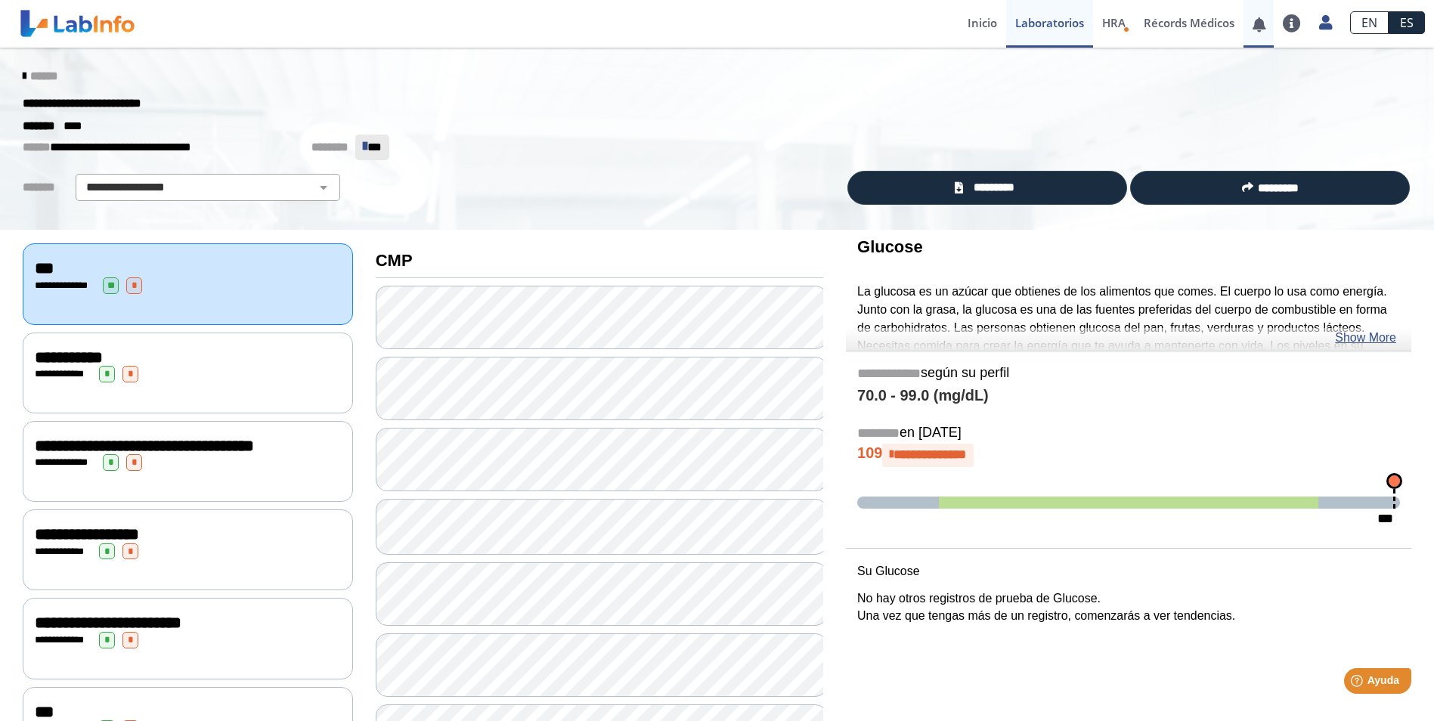
click at [1260, 29] on link at bounding box center [1258, 24] width 31 height 11
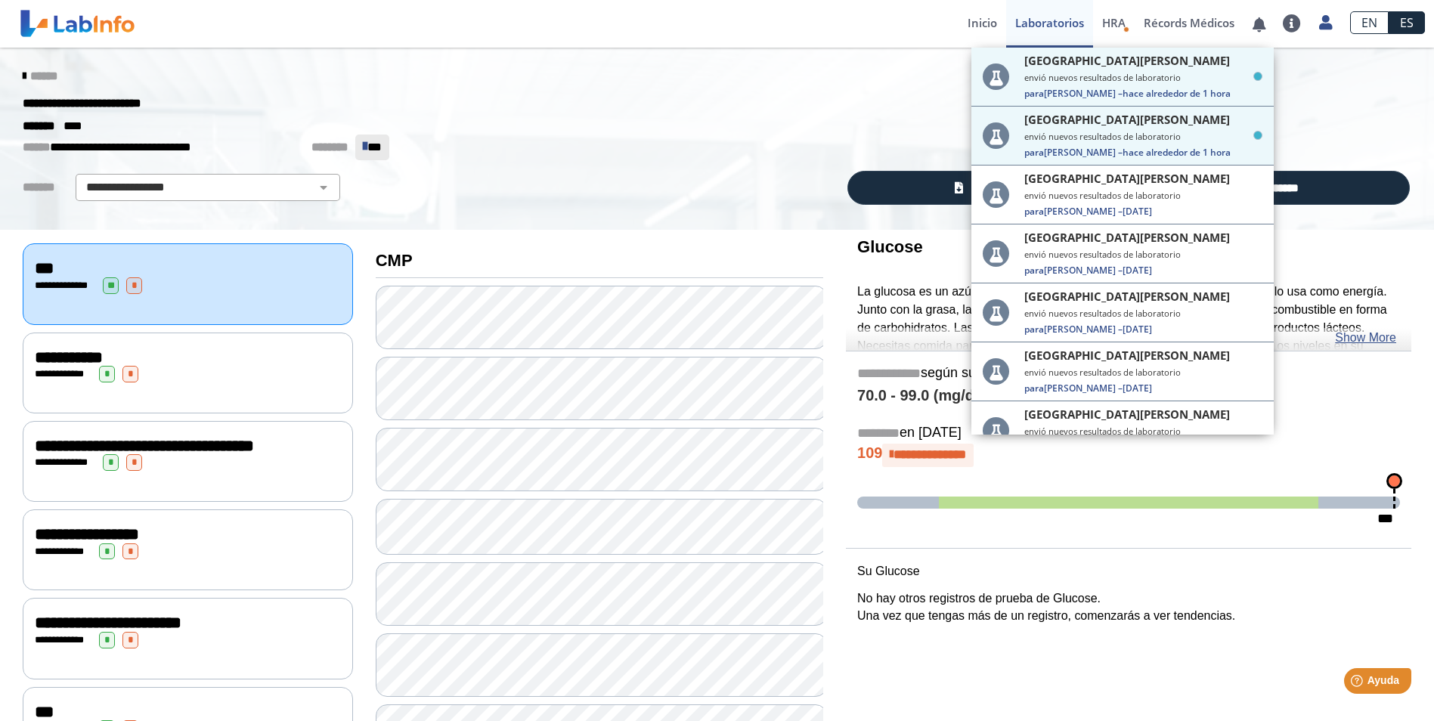
click at [699, 83] on div "******" at bounding box center [716, 76] width 1411 height 27
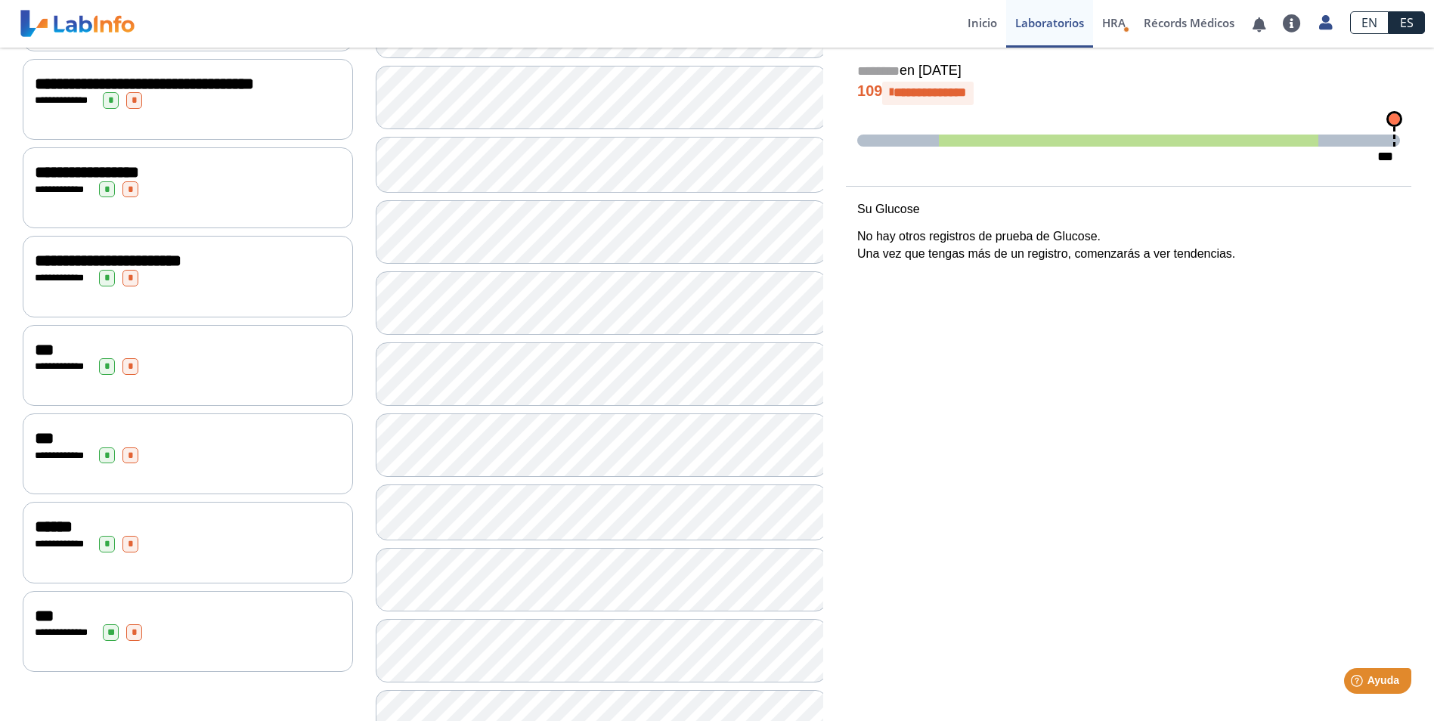
scroll to position [378, 0]
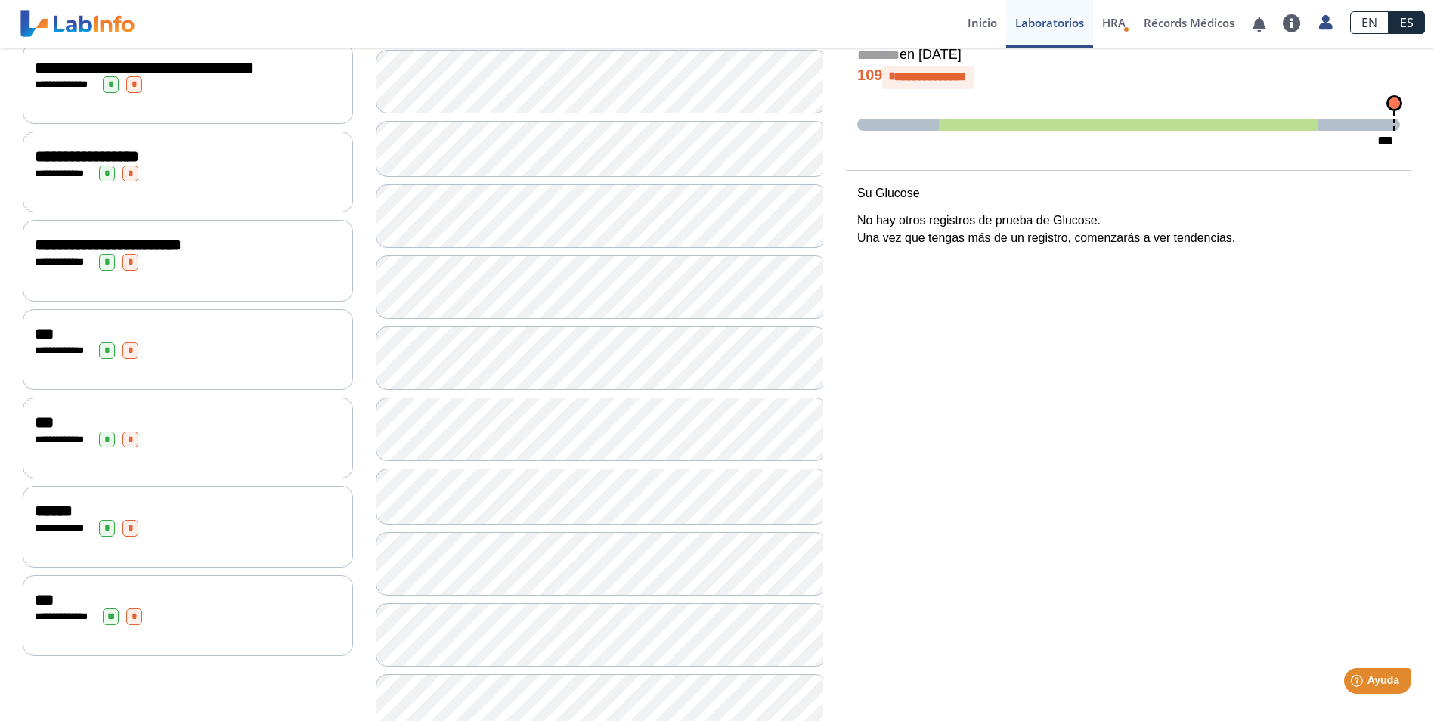
click at [191, 548] on div "**********" at bounding box center [188, 526] width 330 height 81
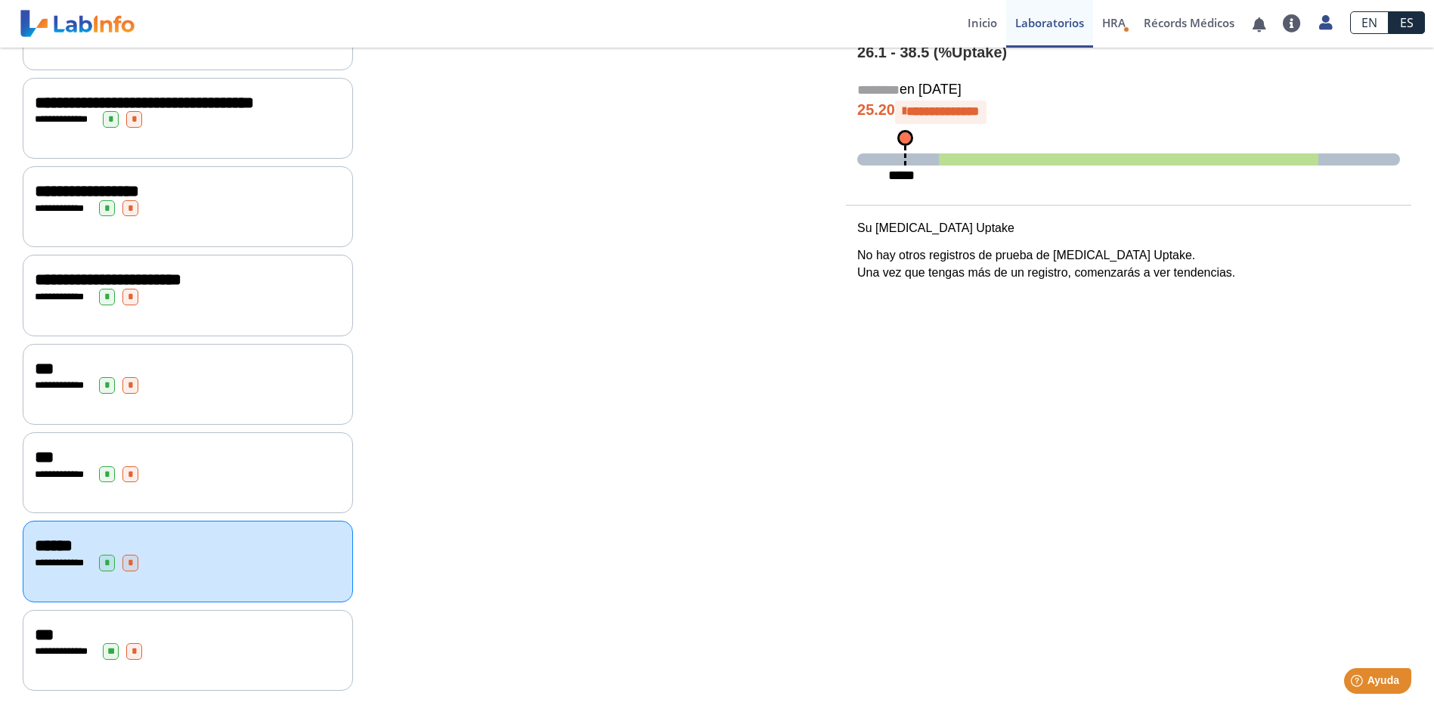
click at [231, 639] on div "***" at bounding box center [188, 635] width 306 height 18
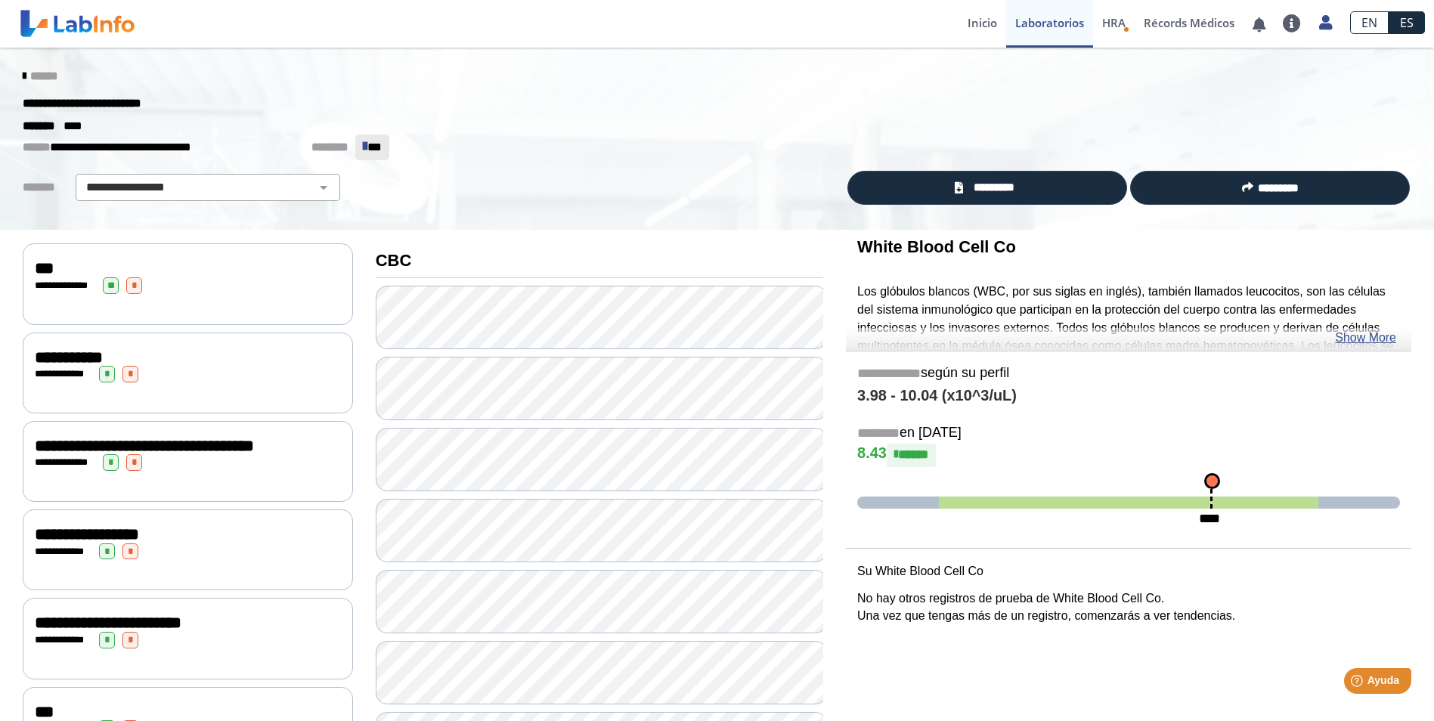
click at [181, 289] on div "**********" at bounding box center [188, 285] width 306 height 17
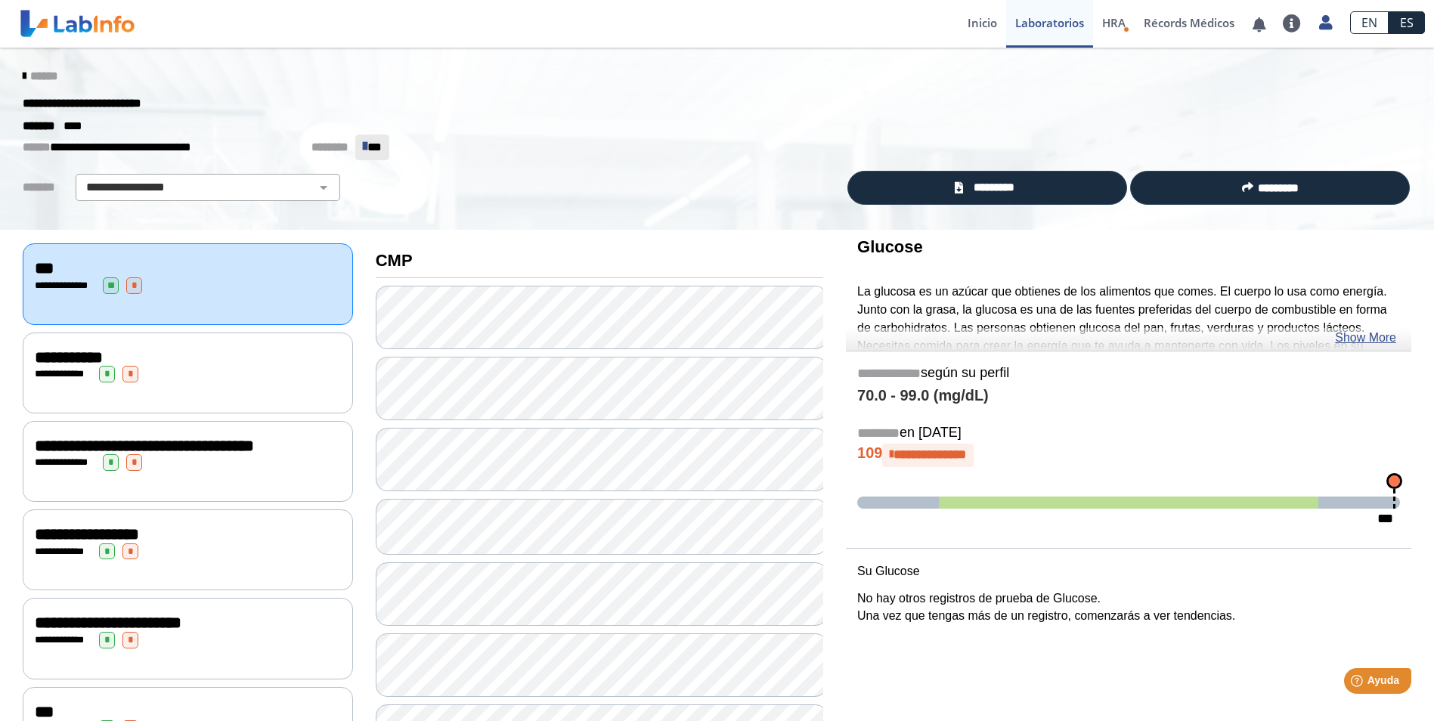
click at [184, 371] on div "**********" at bounding box center [188, 374] width 306 height 17
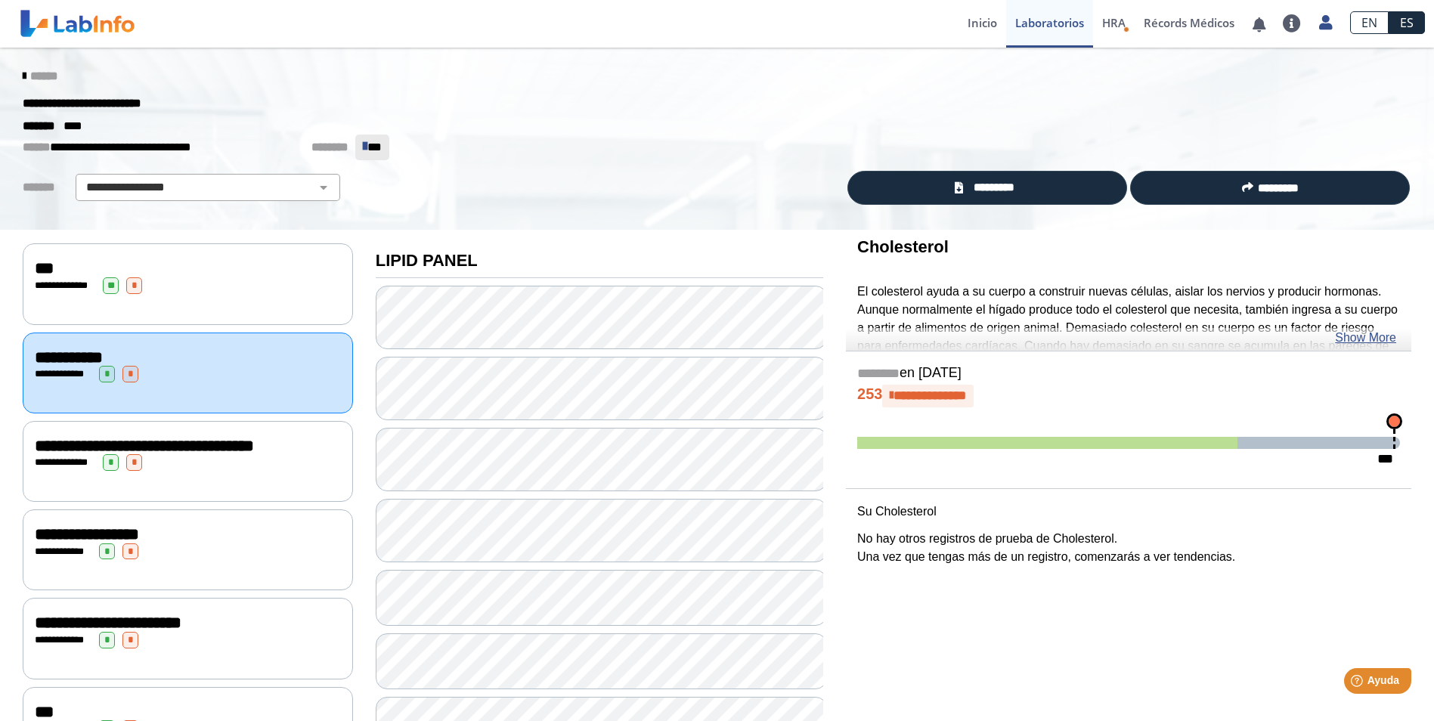
click at [23, 73] on icon at bounding box center [24, 76] width 3 height 12
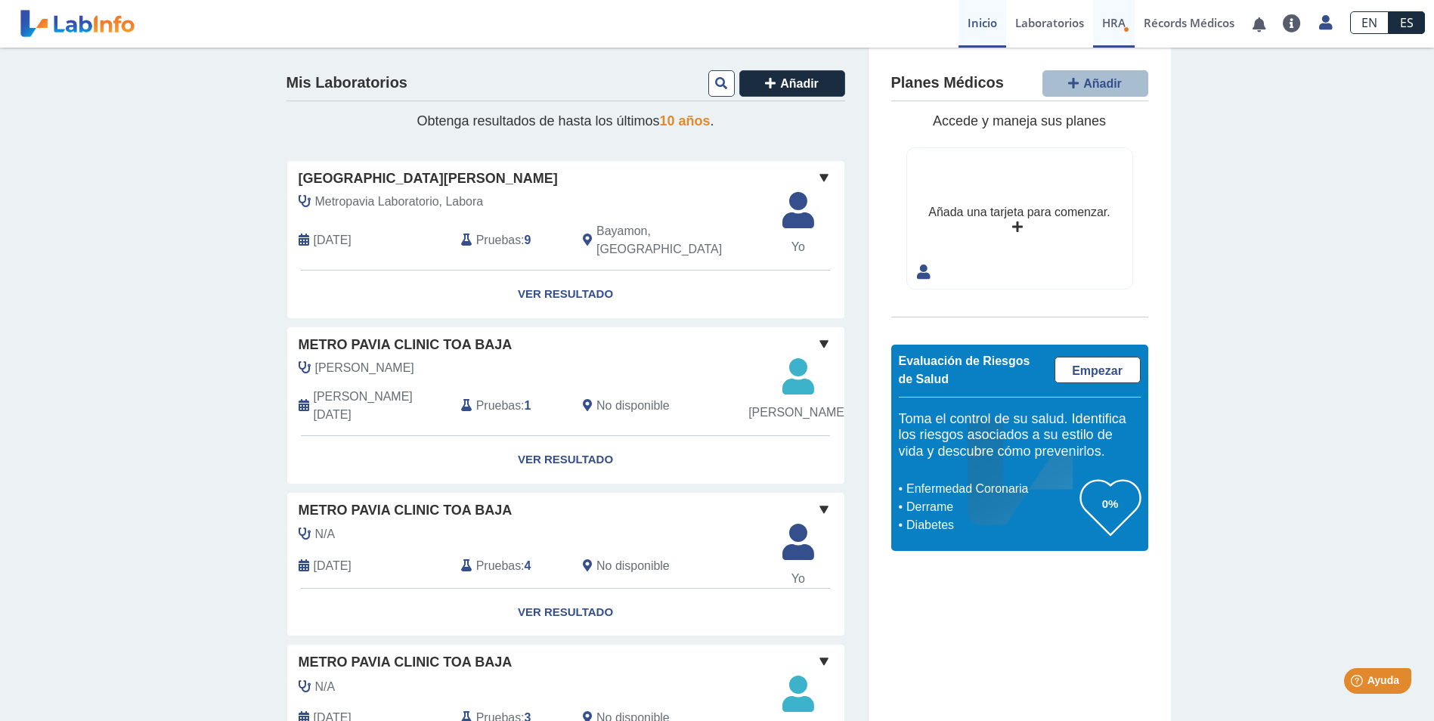
click at [1102, 23] on span "HRA" at bounding box center [1113, 22] width 23 height 15
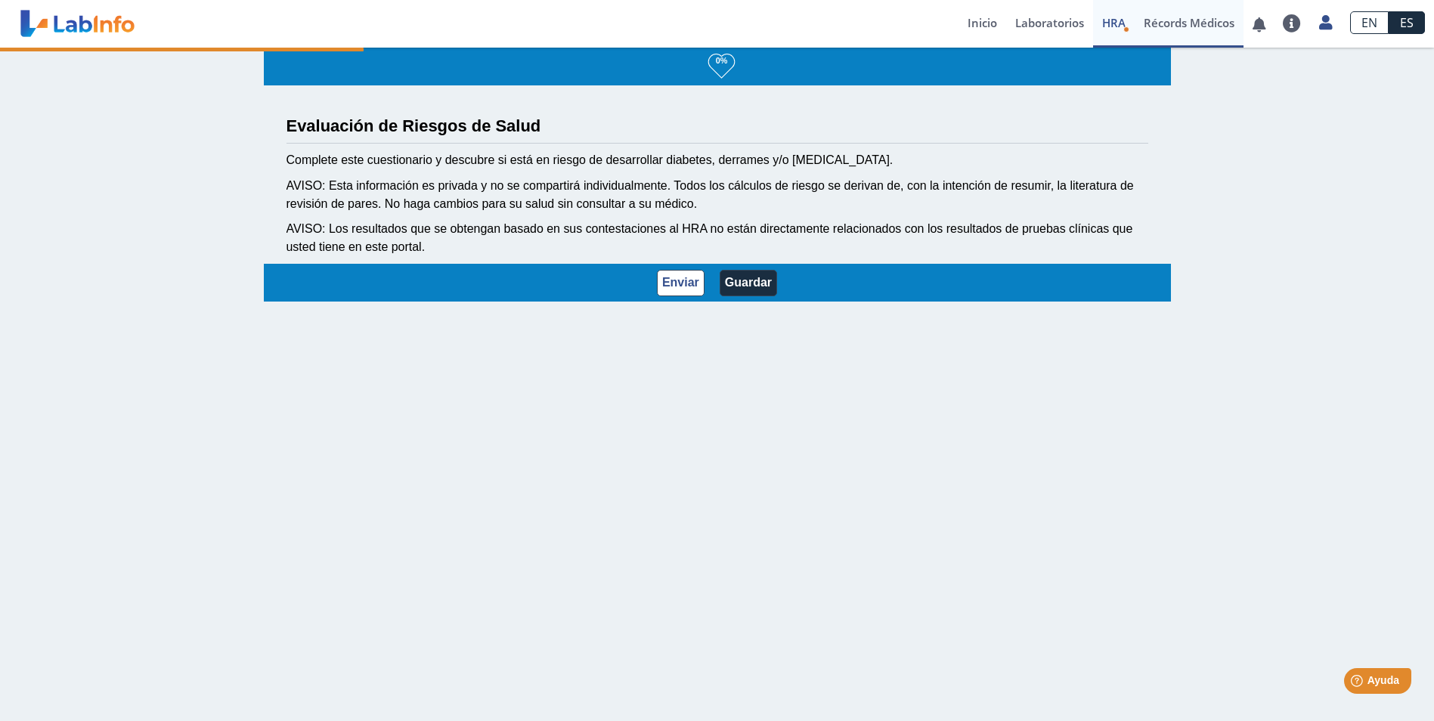
click at [1162, 27] on link "Récords Médicos" at bounding box center [1189, 24] width 109 height 48
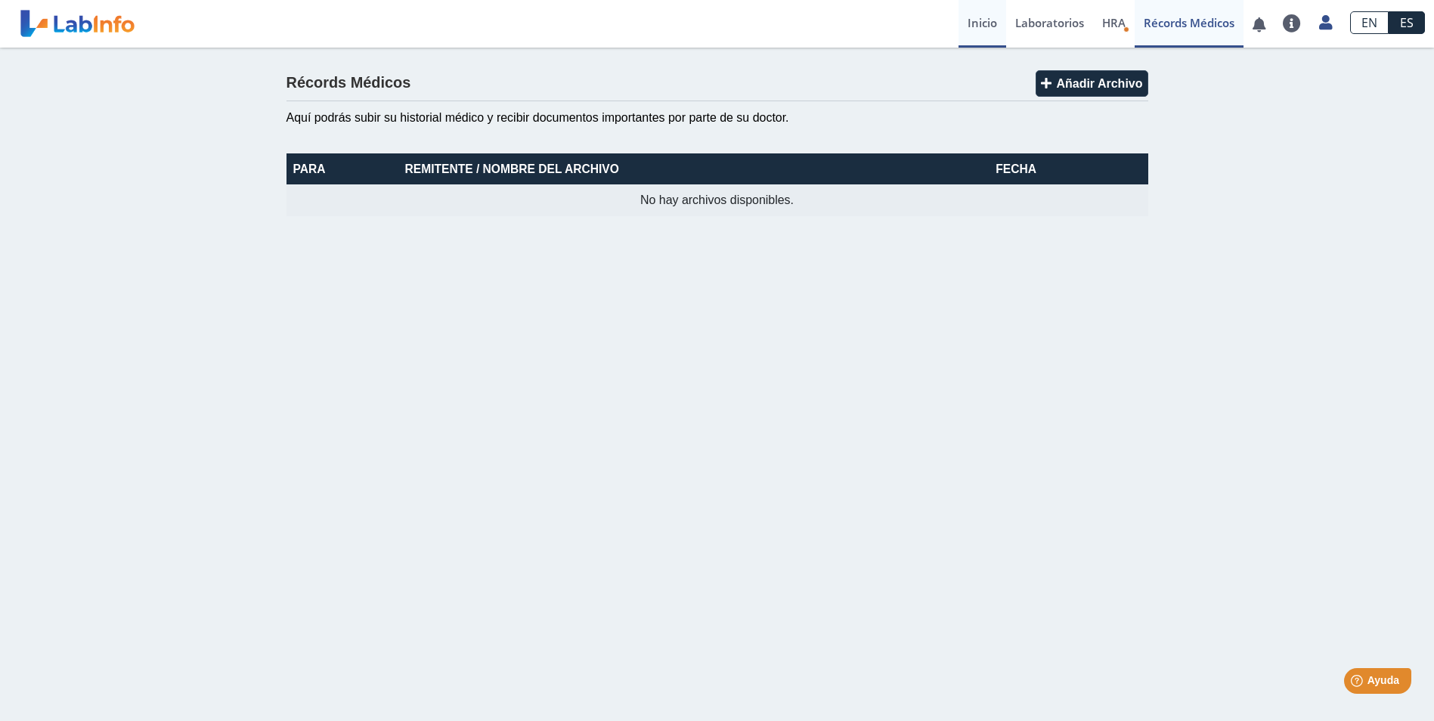
click at [974, 19] on link "Inicio" at bounding box center [982, 24] width 48 height 48
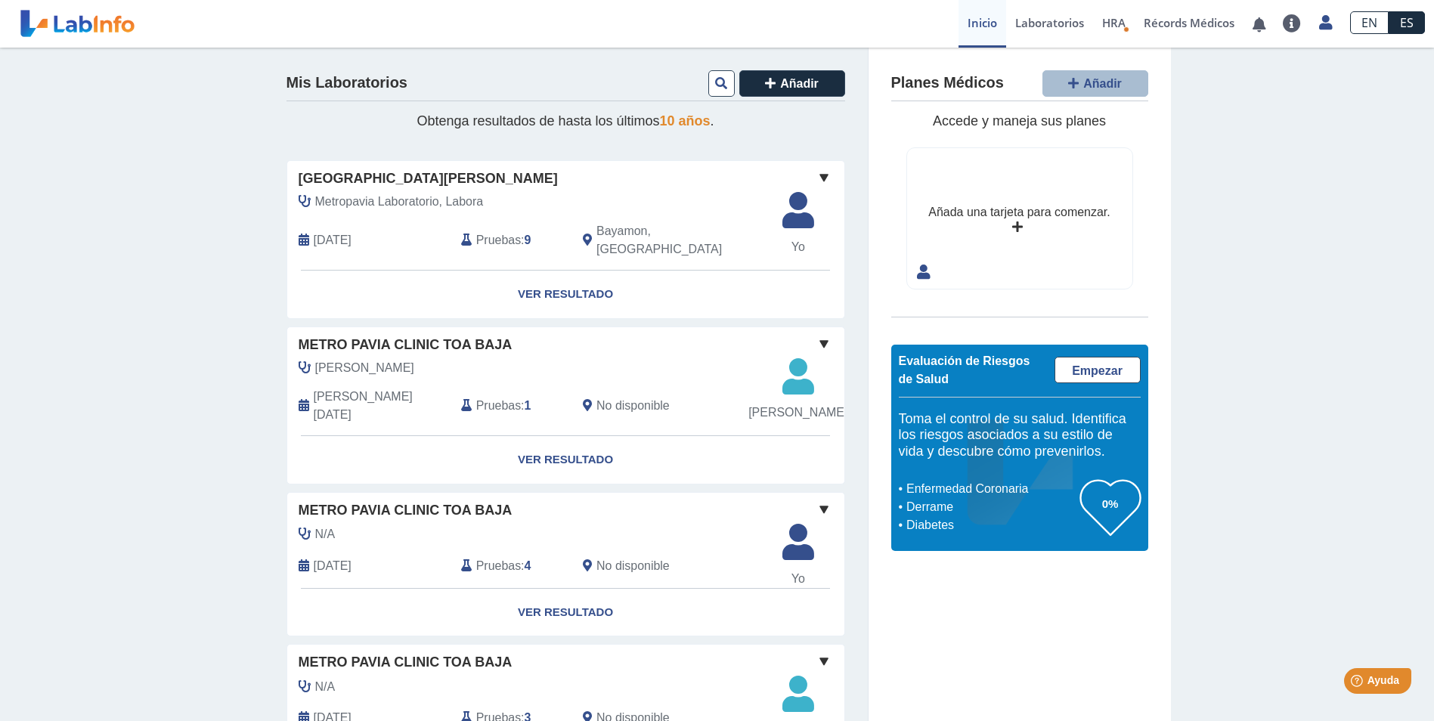
click at [1012, 225] on icon at bounding box center [1017, 227] width 11 height 12
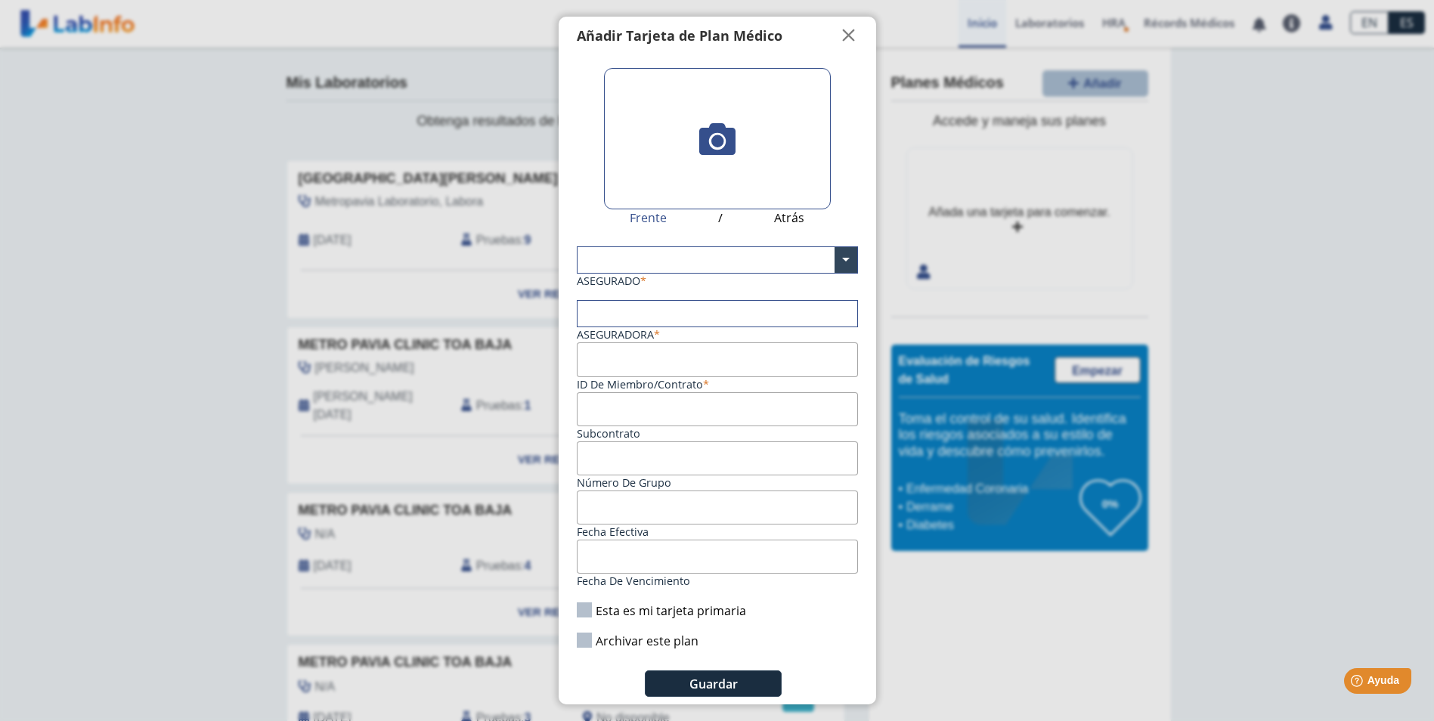
click at [717, 133] on icon at bounding box center [717, 139] width 36 height 36
click at [0, 0] on input "file" at bounding box center [0, 0] width 0 height 0
click at [846, 39] on span "" at bounding box center [849, 35] width 18 height 18
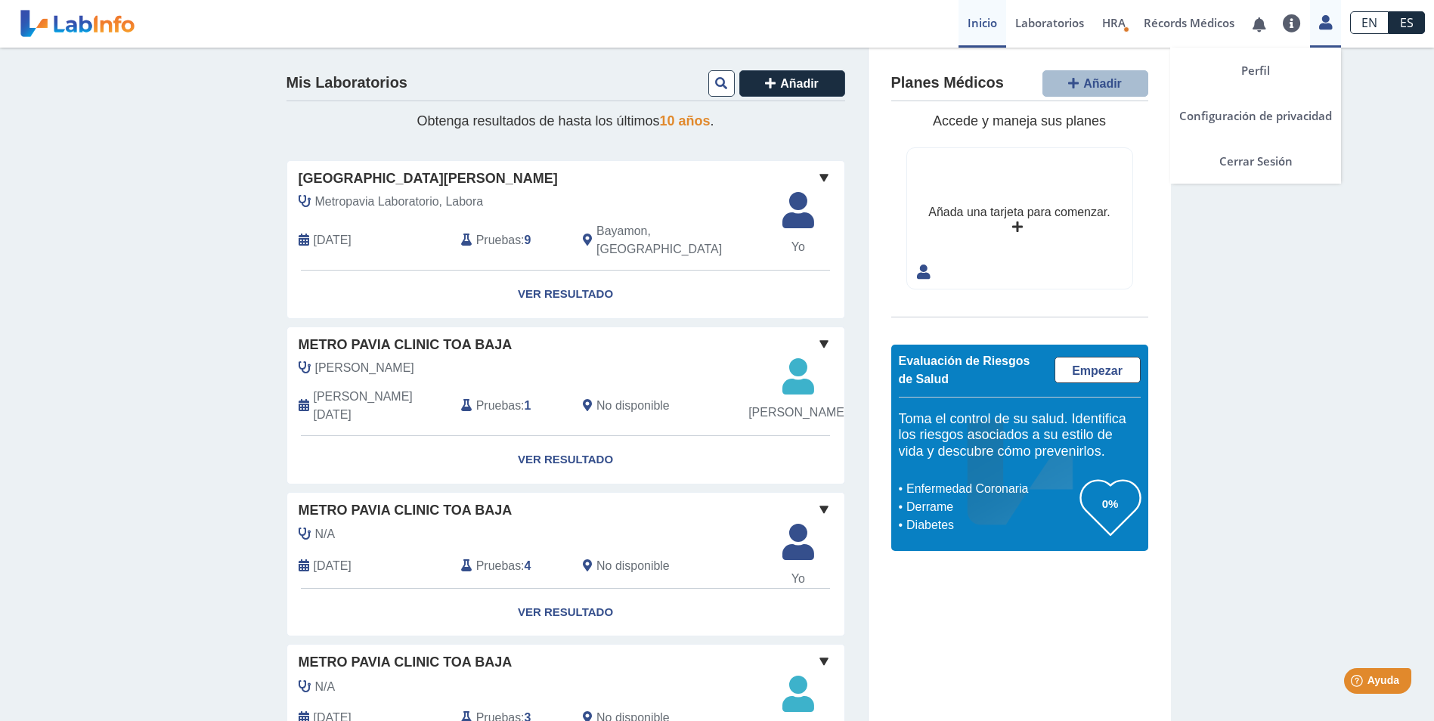
click at [1336, 26] on link at bounding box center [1325, 21] width 31 height 20
click at [1281, 159] on link "Cerrar Sesión" at bounding box center [1255, 160] width 171 height 45
